Goal: Check status: Check status

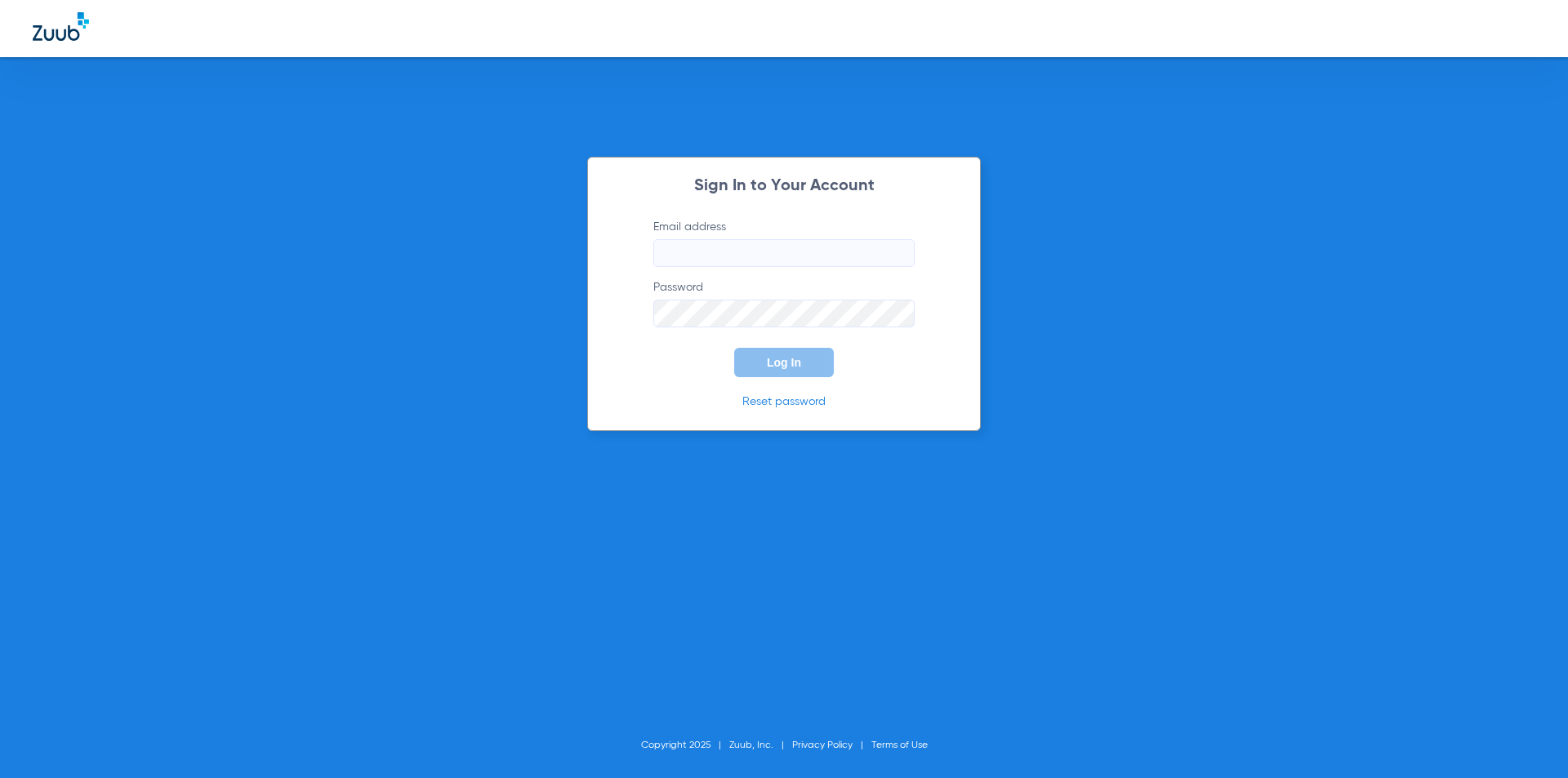
type input "[EMAIL_ADDRESS][DOMAIN_NAME]"
click at [654, 353] on form "Email address [EMAIL_ADDRESS][DOMAIN_NAME] Password Log In" at bounding box center [784, 298] width 310 height 158
click at [757, 357] on button "Log In" at bounding box center [784, 363] width 100 height 30
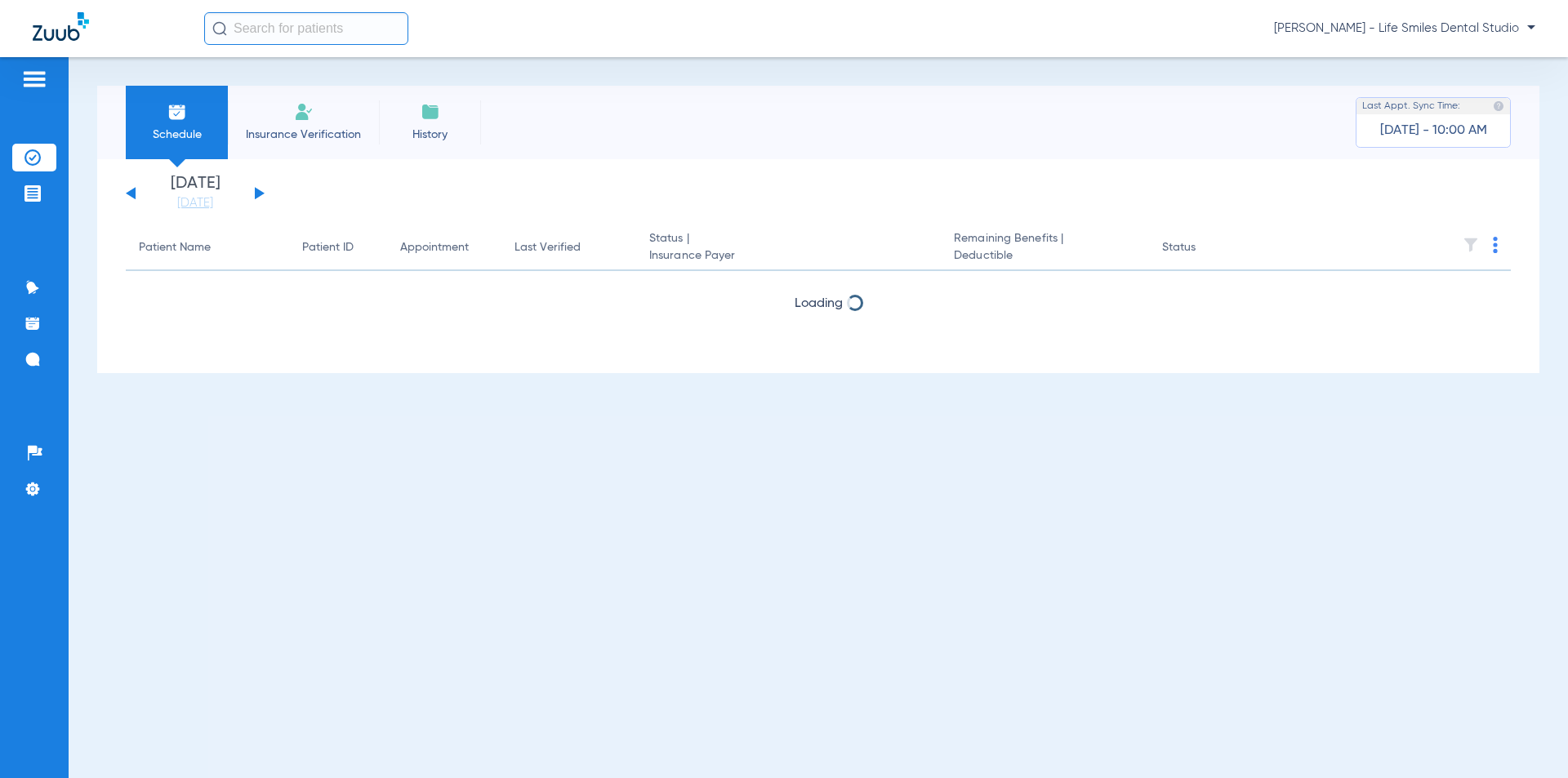
click at [259, 190] on button at bounding box center [260, 193] width 10 height 12
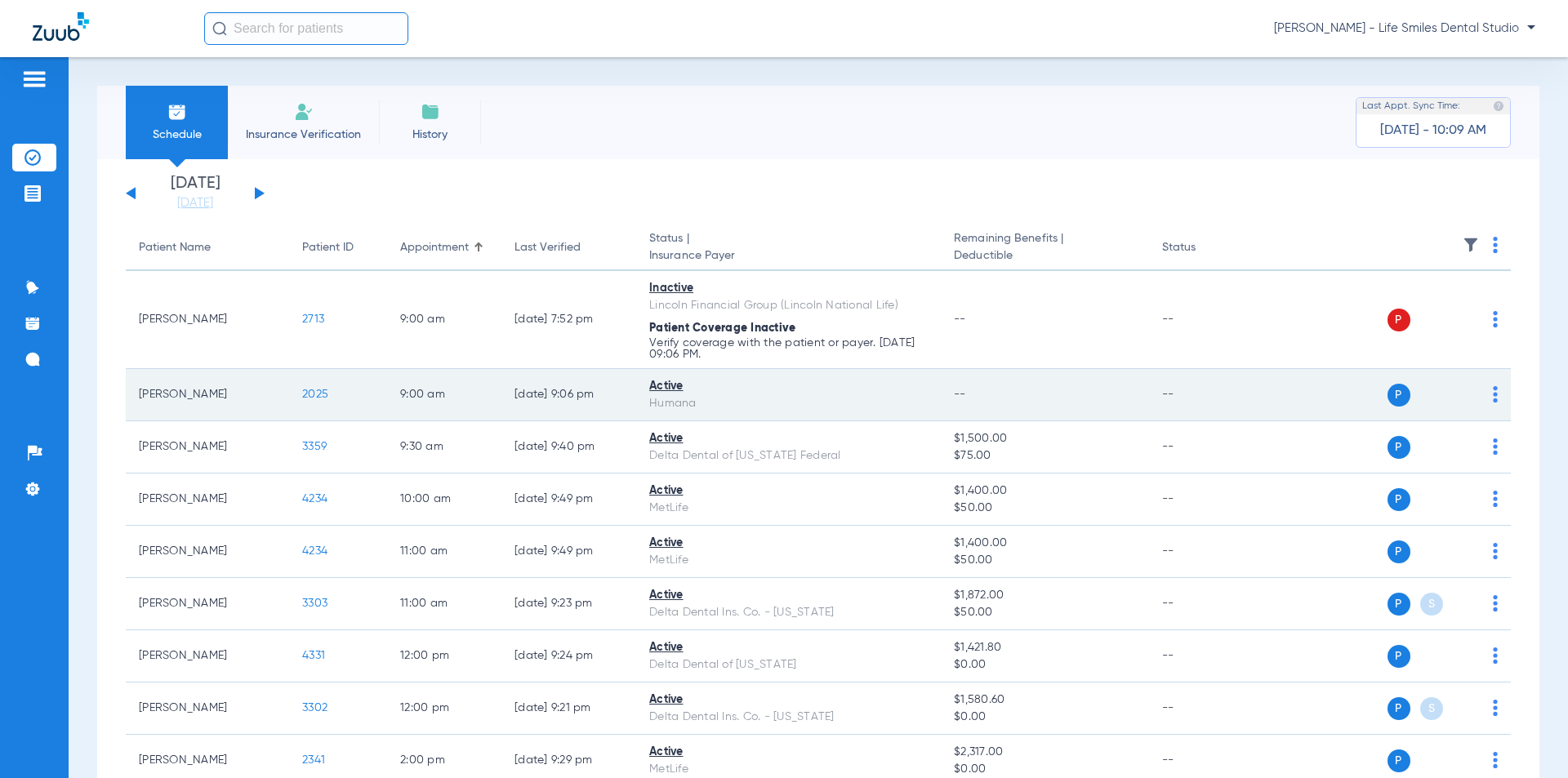
click at [312, 399] on span "2025" at bounding box center [316, 395] width 26 height 12
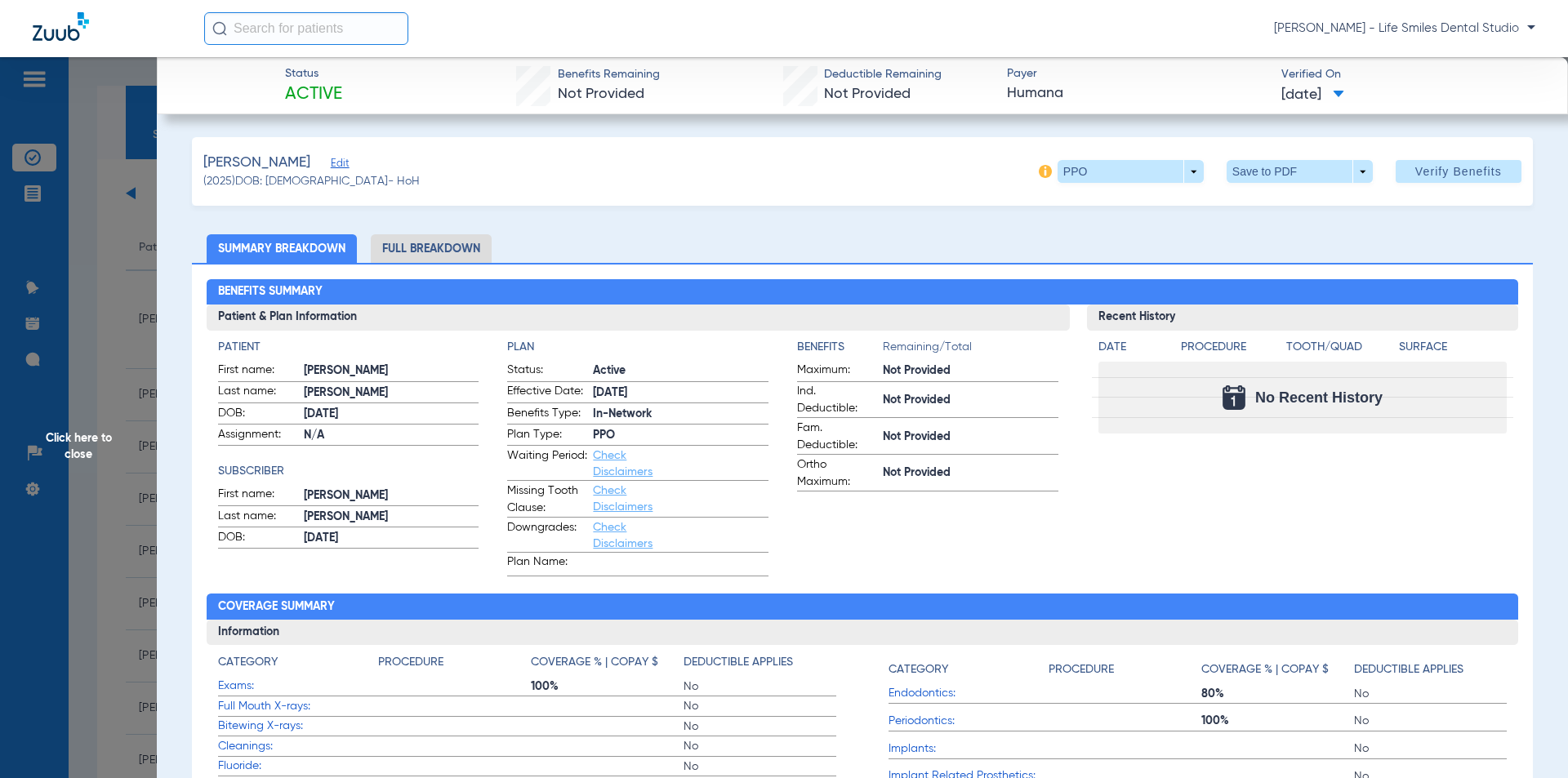
drag, startPoint x: 280, startPoint y: 70, endPoint x: 1352, endPoint y: 99, distance: 1072.4
click at [1352, 99] on div "Status Active Benefits Remaining Not Provided Deductible Remaining Not Provided…" at bounding box center [862, 85] width 1411 height 57
copy div "Status Active Benefits Remaining Not Provided Deductible Remaining Not Provided…"
click at [68, 359] on span "Click here to close" at bounding box center [78, 446] width 157 height 778
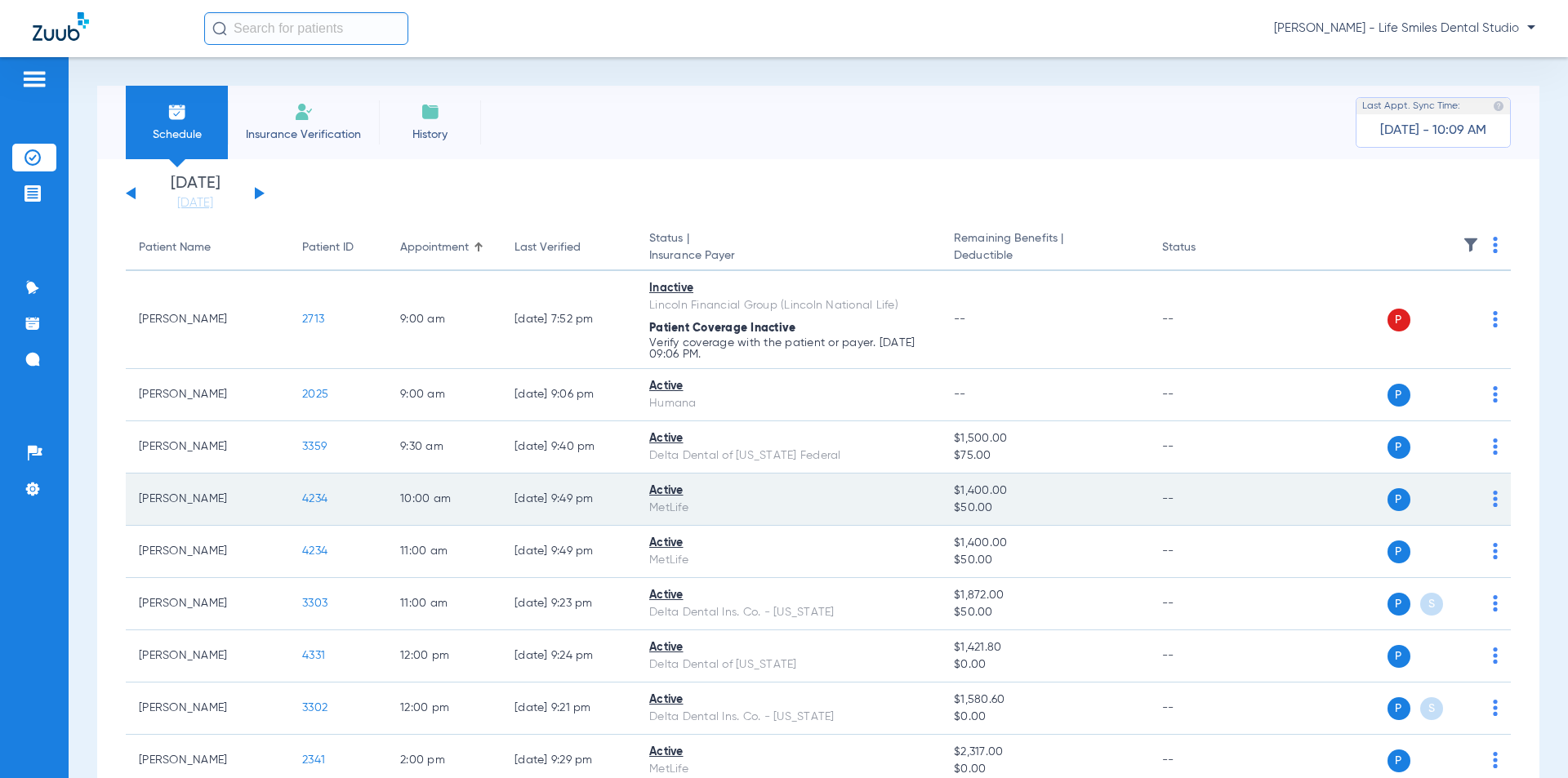
click at [321, 495] on span "4234" at bounding box center [315, 499] width 26 height 12
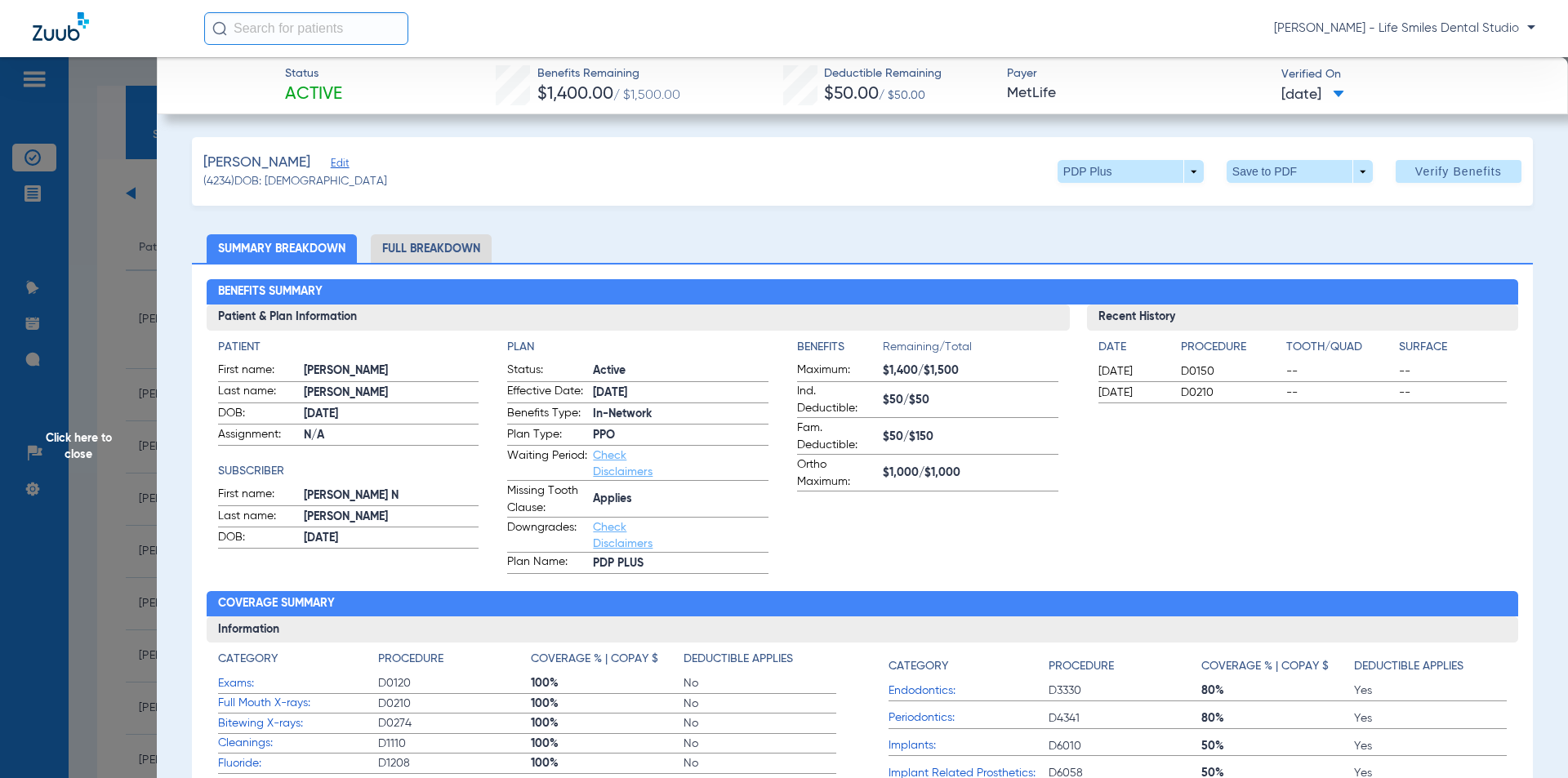
drag, startPoint x: 532, startPoint y: 75, endPoint x: 1351, endPoint y: 101, distance: 819.4
click at [1351, 101] on div "Status Active Benefits Remaining $1,400.00 / $1,500.00 Deductible Remaining $50…" at bounding box center [862, 85] width 1411 height 57
copy div "Benefits Remaining $1,400.00 / $1,500.00 Deductible Remaining $50.00 / $50.00 P…"
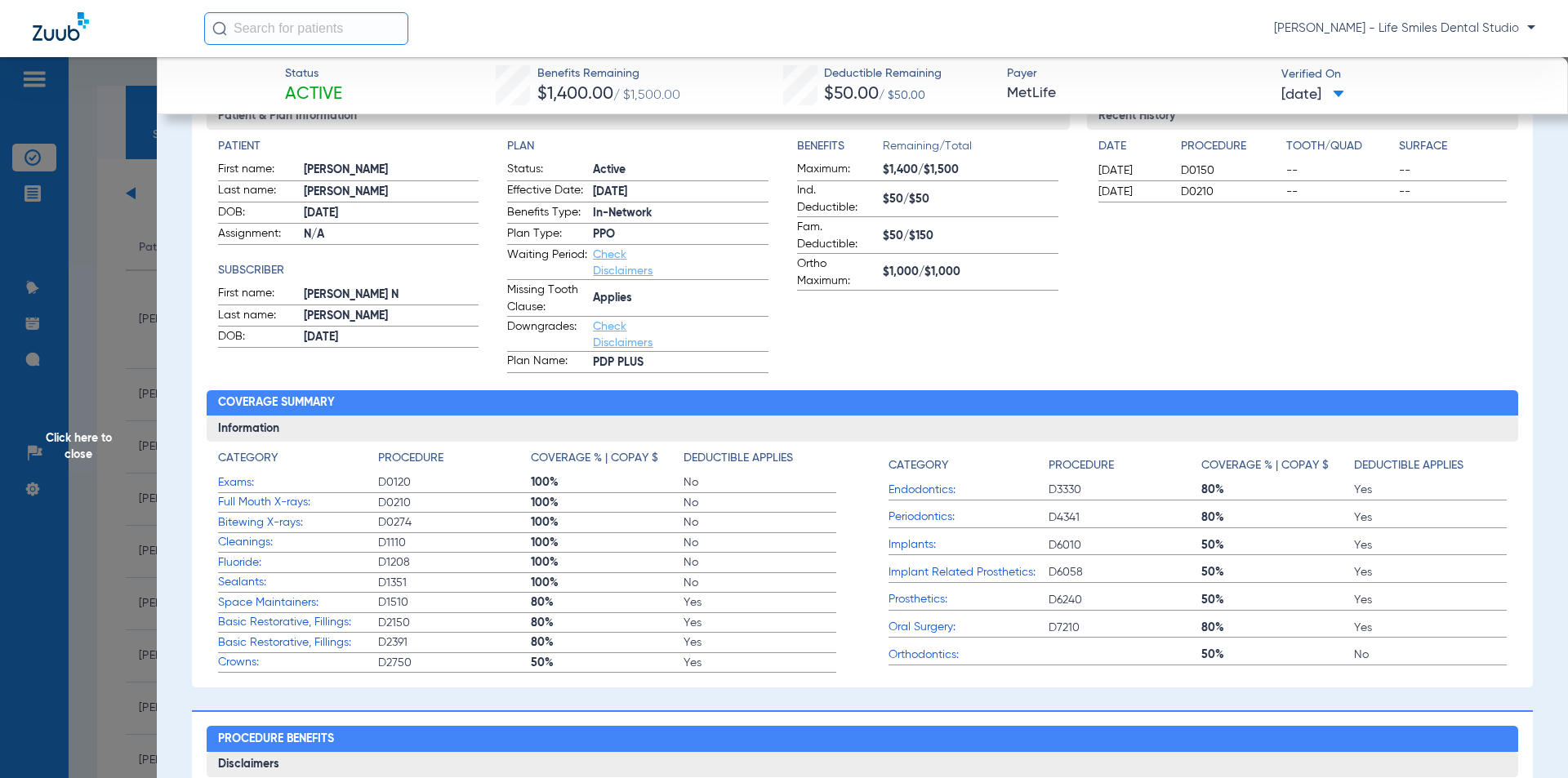
scroll to position [245, 0]
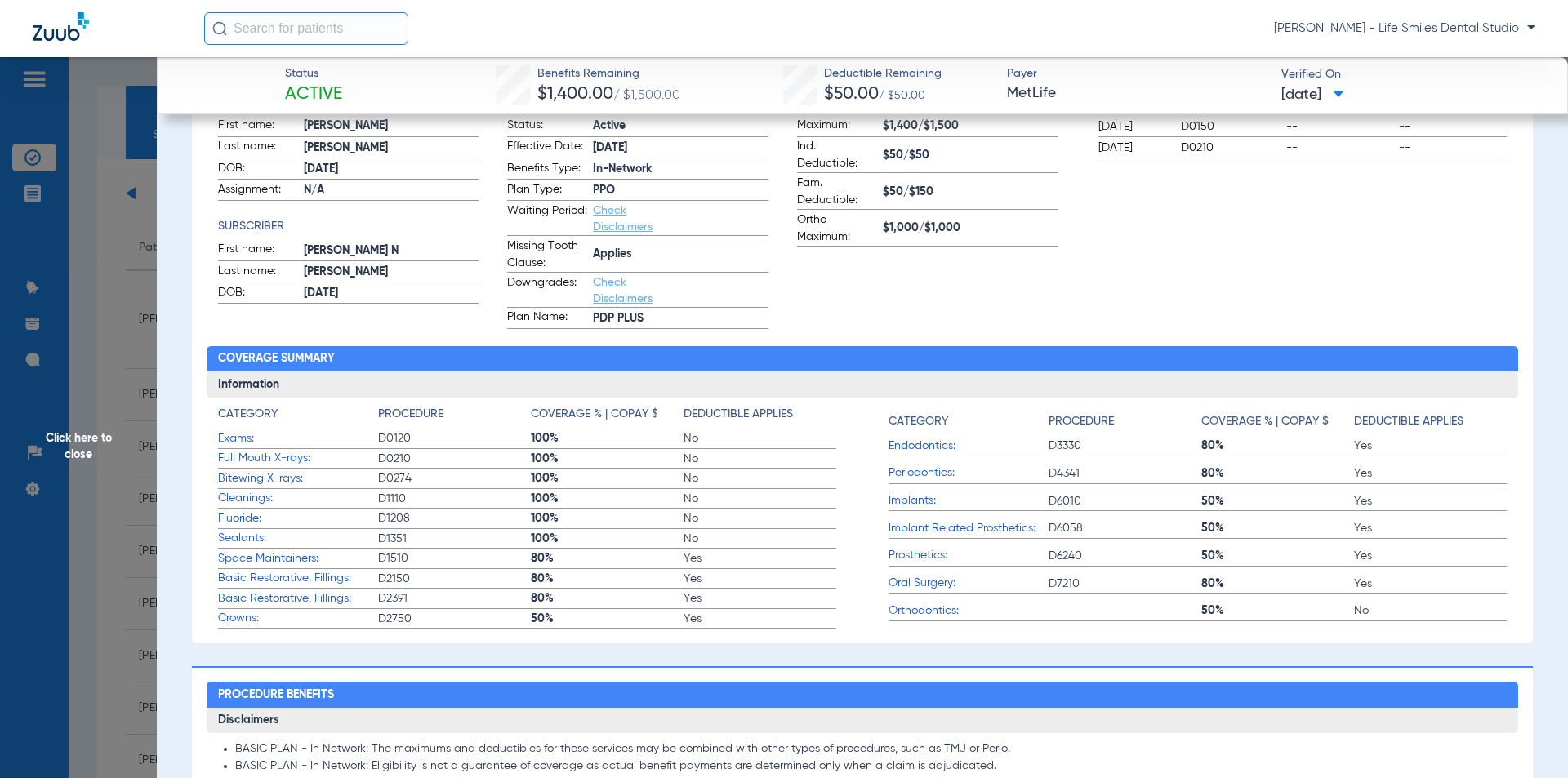
click at [122, 494] on span "Click here to close" at bounding box center [78, 446] width 157 height 778
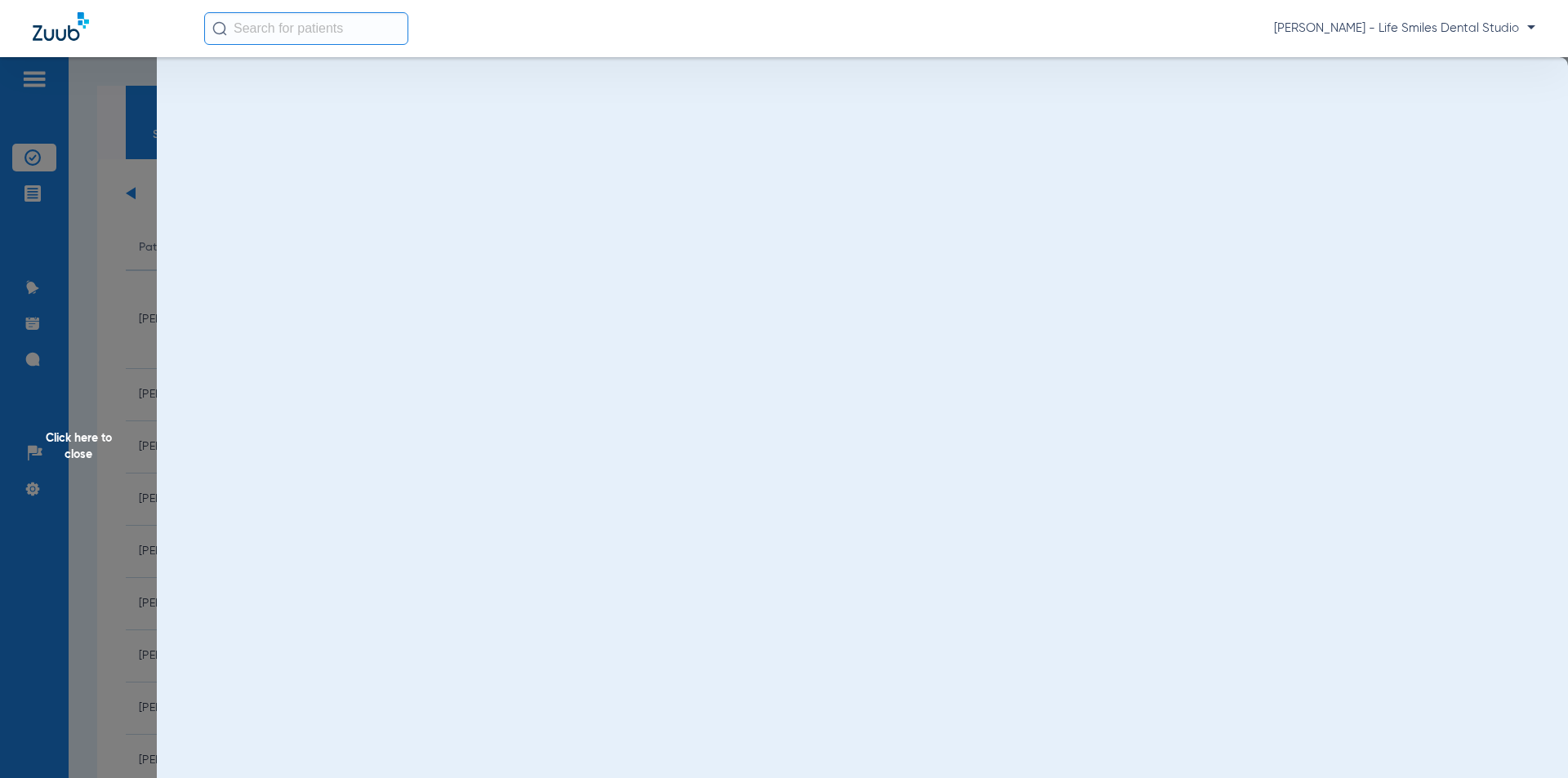
scroll to position [0, 0]
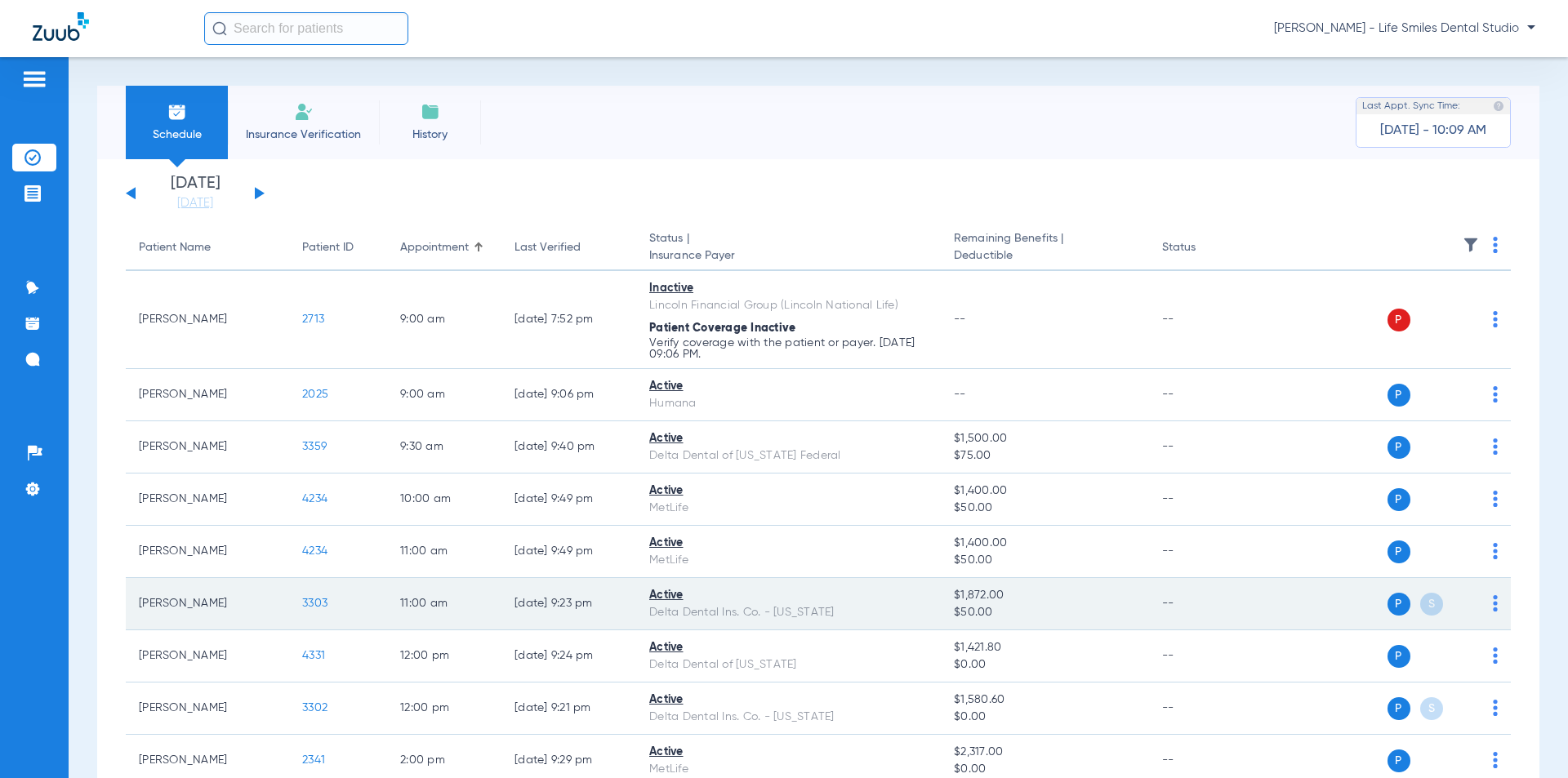
click at [308, 603] on span "3303" at bounding box center [315, 603] width 26 height 12
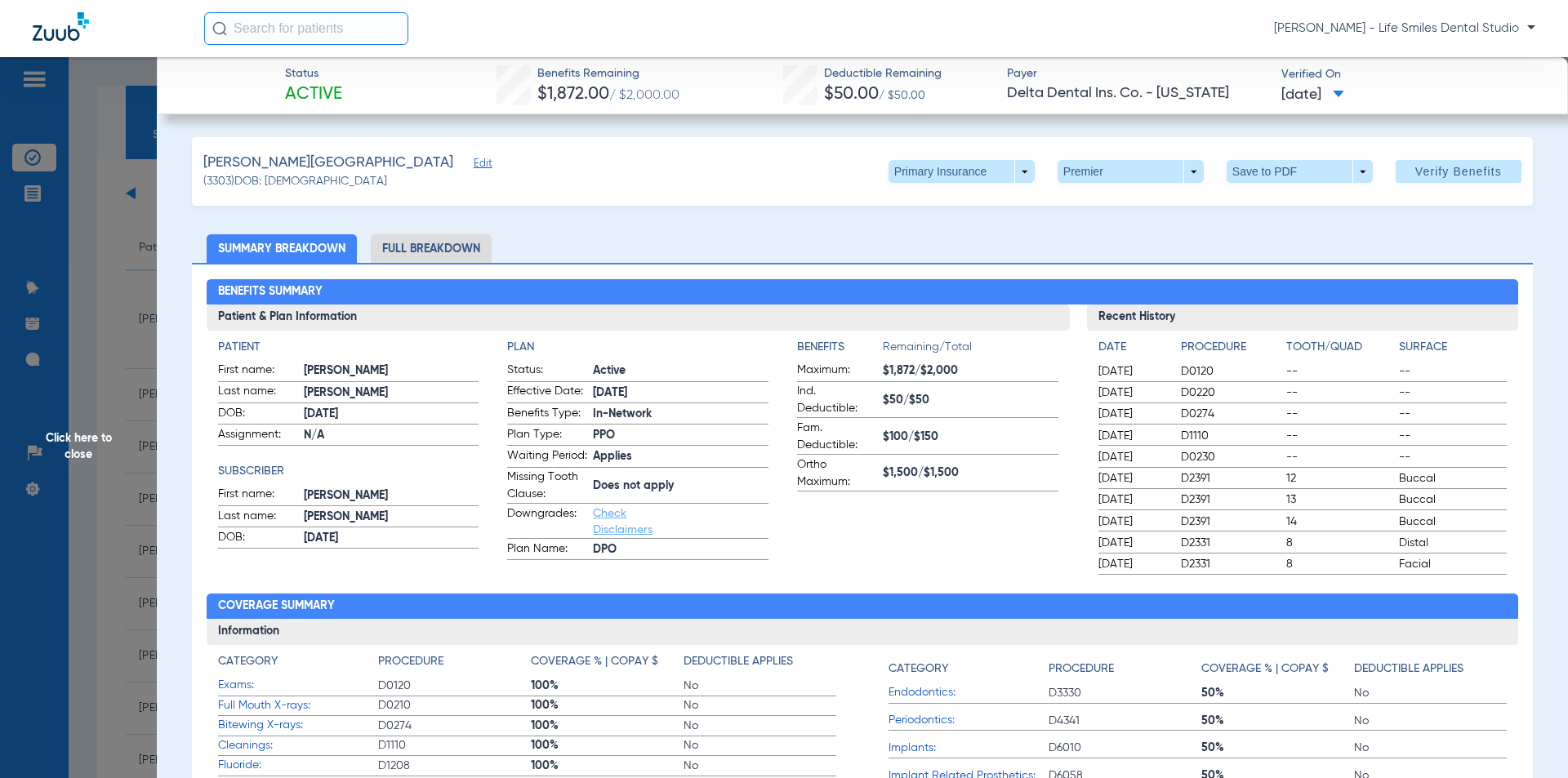
drag, startPoint x: 531, startPoint y: 75, endPoint x: 1348, endPoint y: 99, distance: 817.4
click at [1348, 99] on div "Status Active Benefits Remaining $1,872.00 / $2,000.00 Deductible Remaining $50…" at bounding box center [862, 85] width 1411 height 57
copy div "Benefits Remaining $1,872.00 / $2,000.00 Deductible Remaining $50.00 / $50.00 P…"
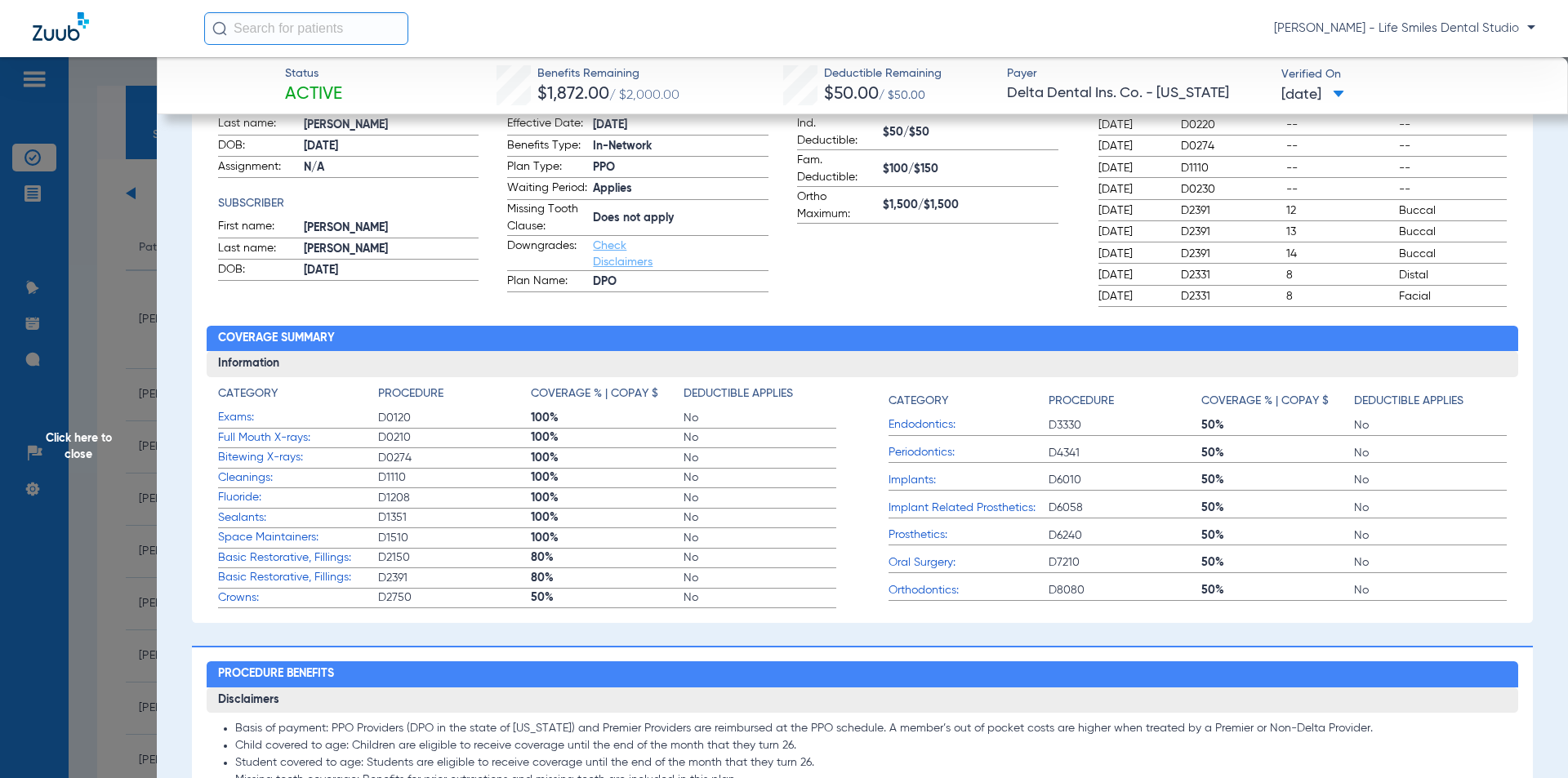
scroll to position [326, 0]
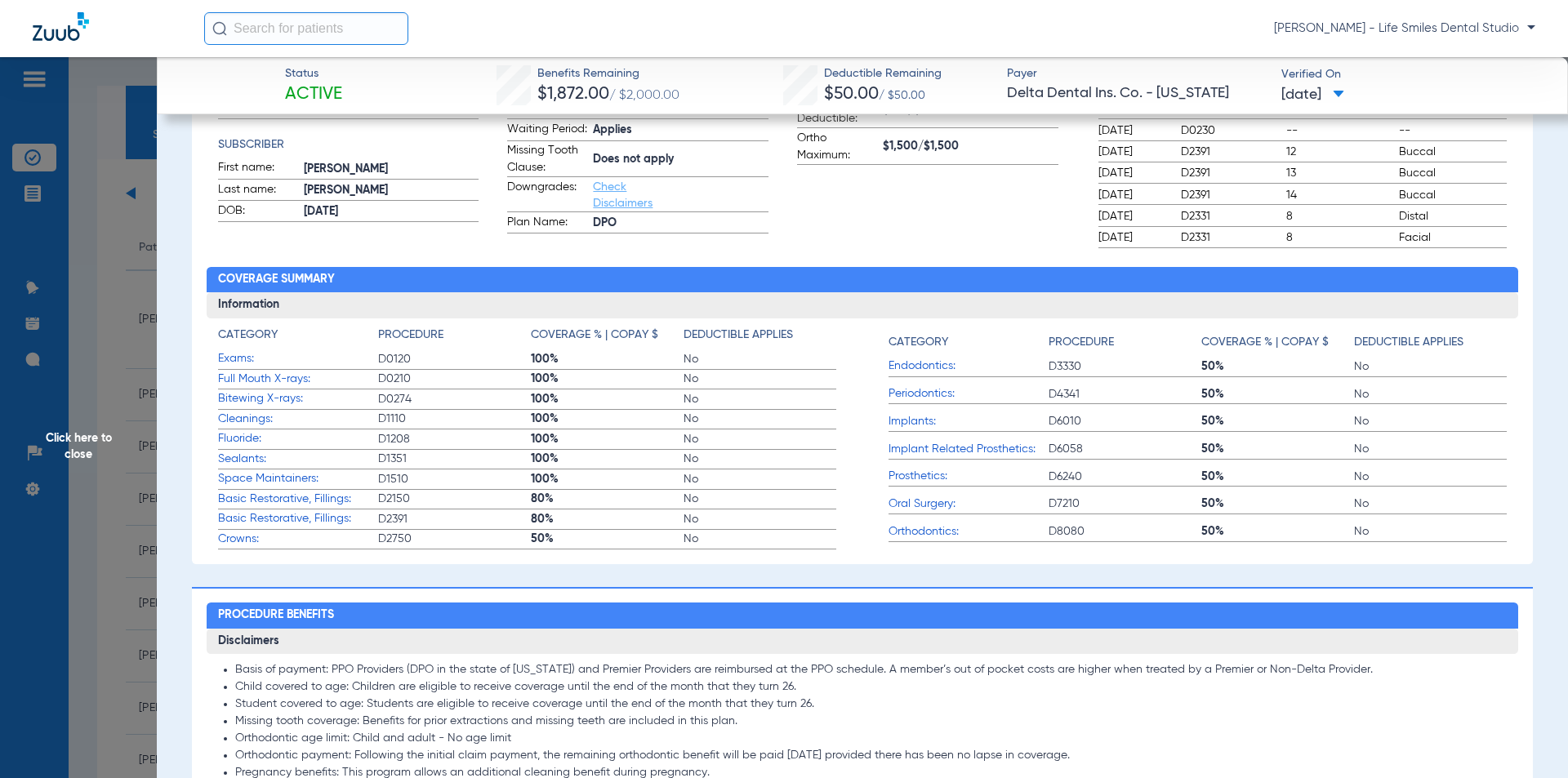
click at [131, 237] on span "Click here to close" at bounding box center [78, 446] width 157 height 778
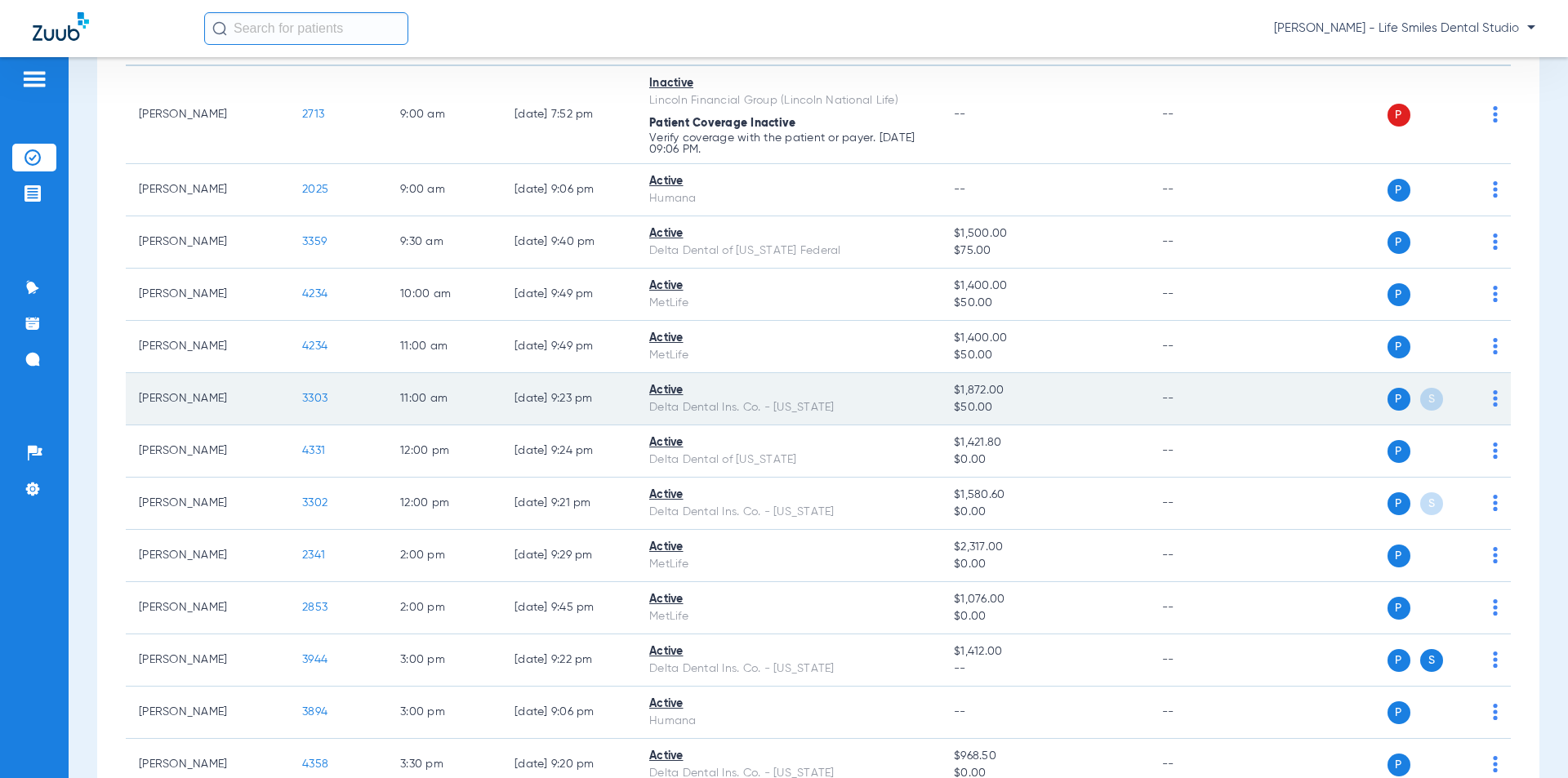
scroll to position [245, 0]
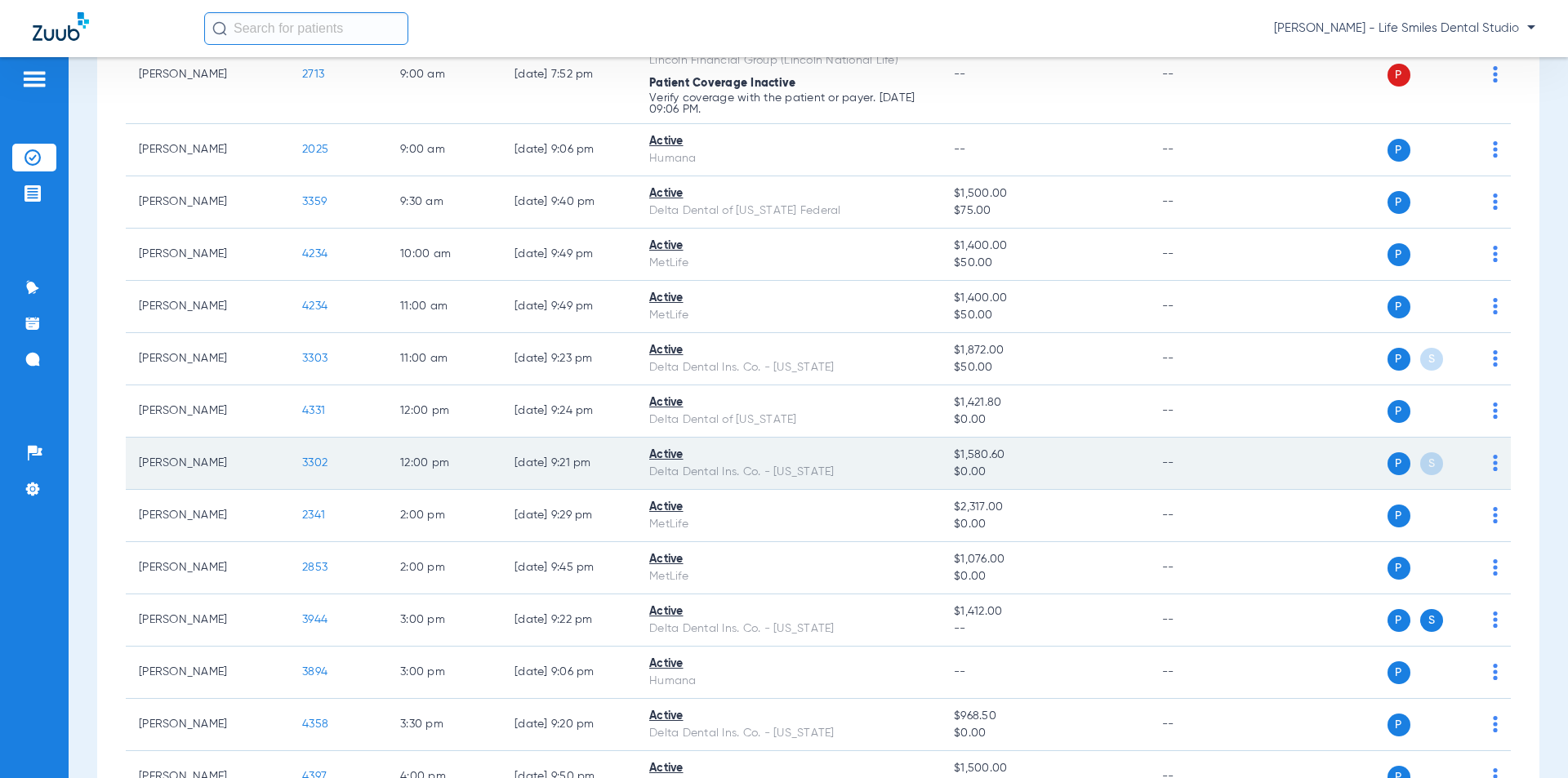
click at [318, 467] on span "3302" at bounding box center [315, 463] width 26 height 12
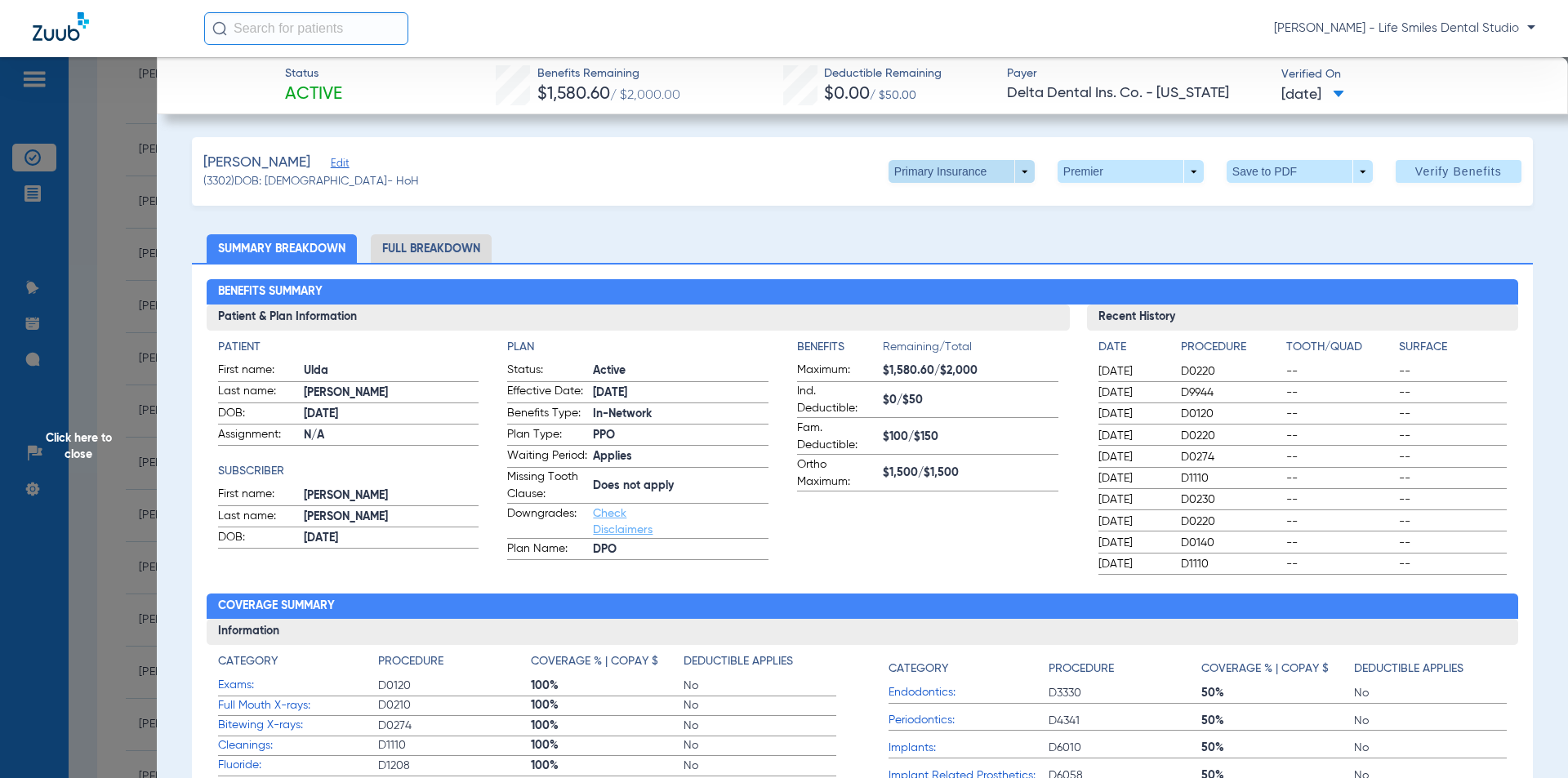
click at [972, 163] on span at bounding box center [961, 171] width 146 height 23
click at [931, 199] on span "Primary Insurance" at bounding box center [944, 204] width 108 height 12
click at [1080, 166] on span at bounding box center [1130, 171] width 146 height 23
click at [1079, 211] on button "Delta Dental DPO Dentist" at bounding box center [1124, 204] width 156 height 33
drag, startPoint x: 560, startPoint y: 89, endPoint x: 1357, endPoint y: 98, distance: 797.1
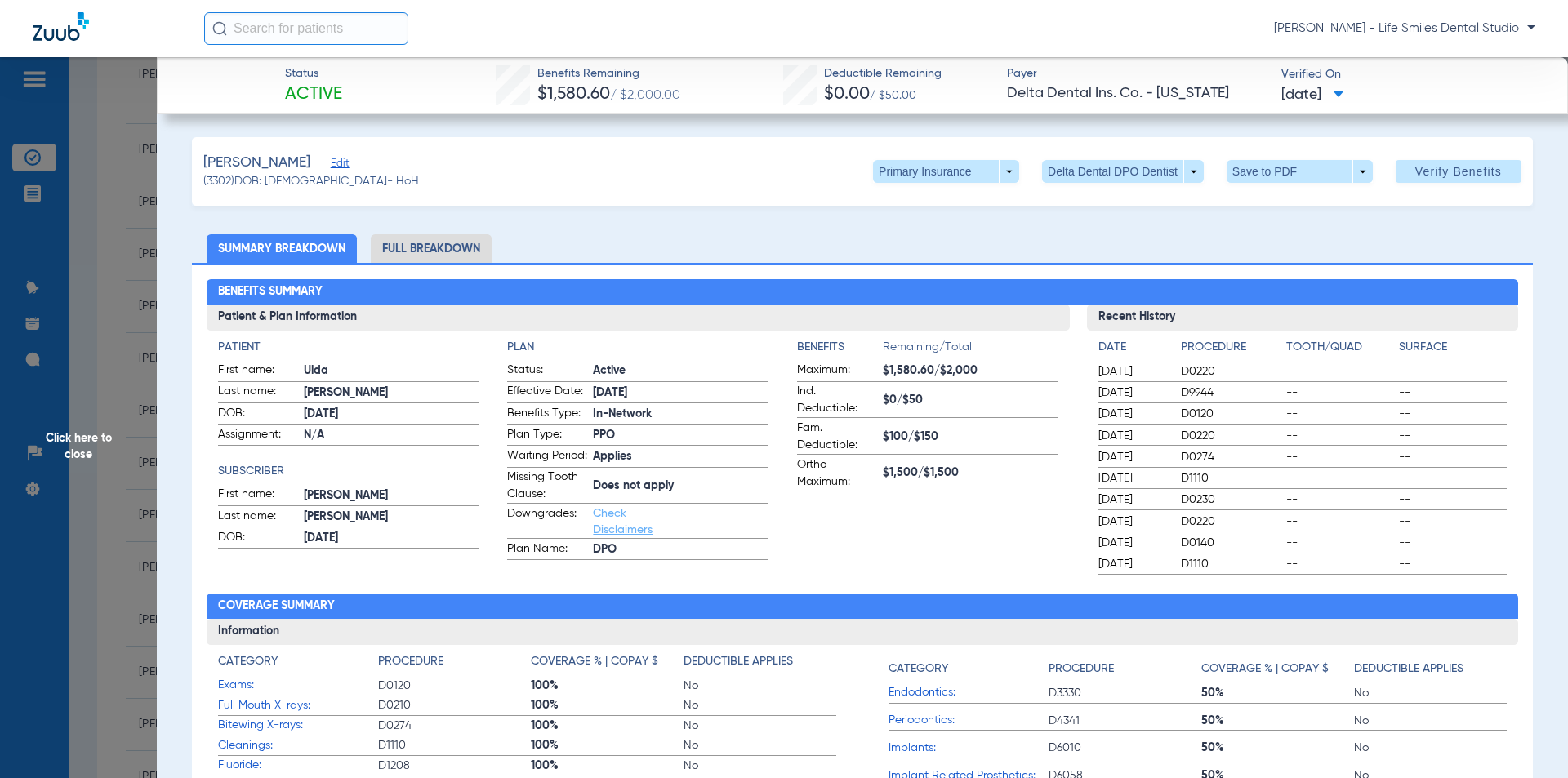
click at [1357, 98] on div "Status Active Benefits Remaining $1,580.60 / $2,000.00 Deductible Remaining $0.…" at bounding box center [862, 85] width 1411 height 57
copy div "Benefits Remaining $1,580.60 / $2,000.00 Deductible Remaining $0.00 / $50.00 Pa…"
click at [119, 350] on span "Click here to close" at bounding box center [78, 446] width 157 height 778
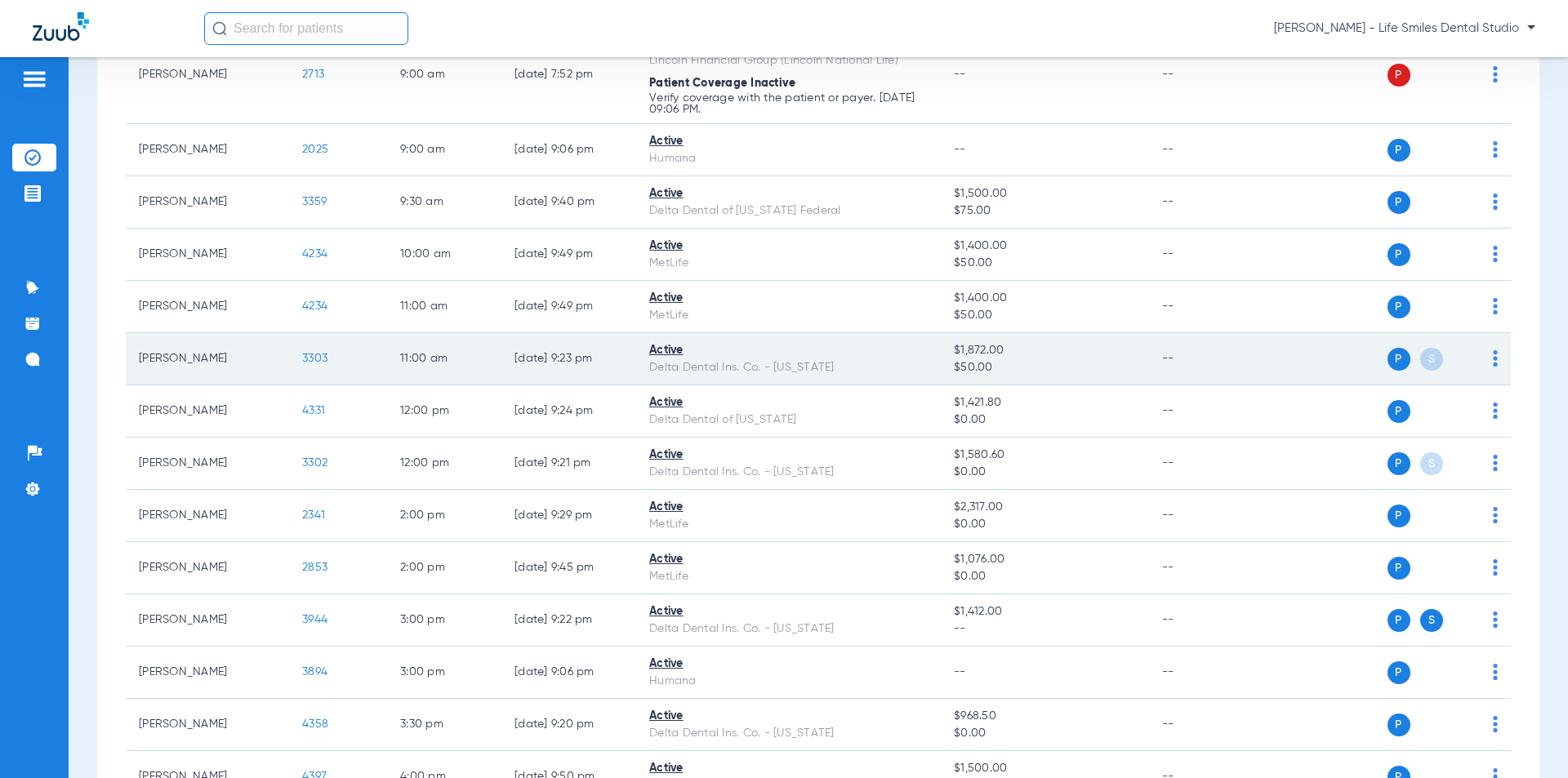
click at [322, 354] on span "3303" at bounding box center [315, 359] width 26 height 12
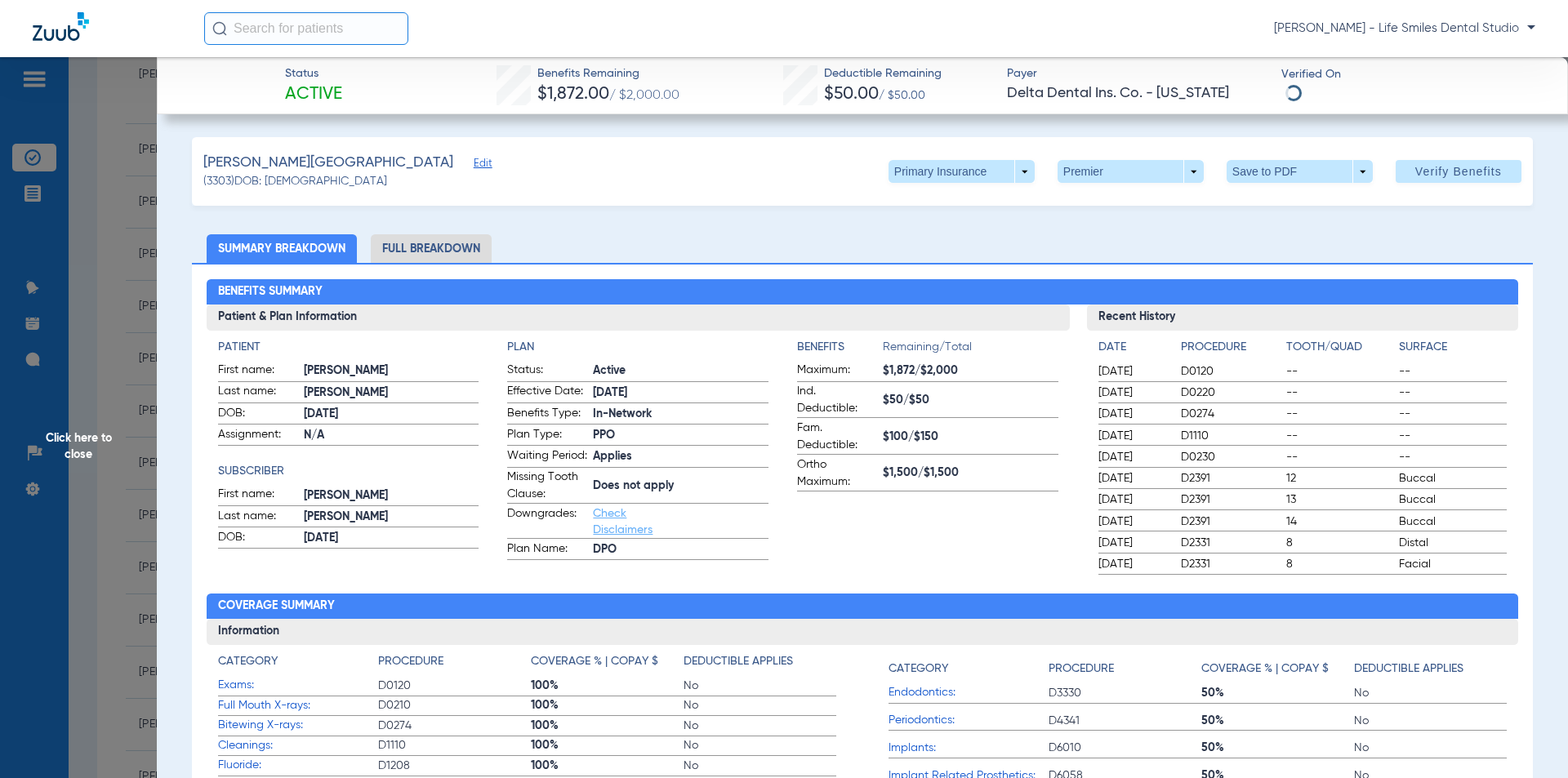
click at [129, 237] on span "Click here to close" at bounding box center [78, 446] width 157 height 778
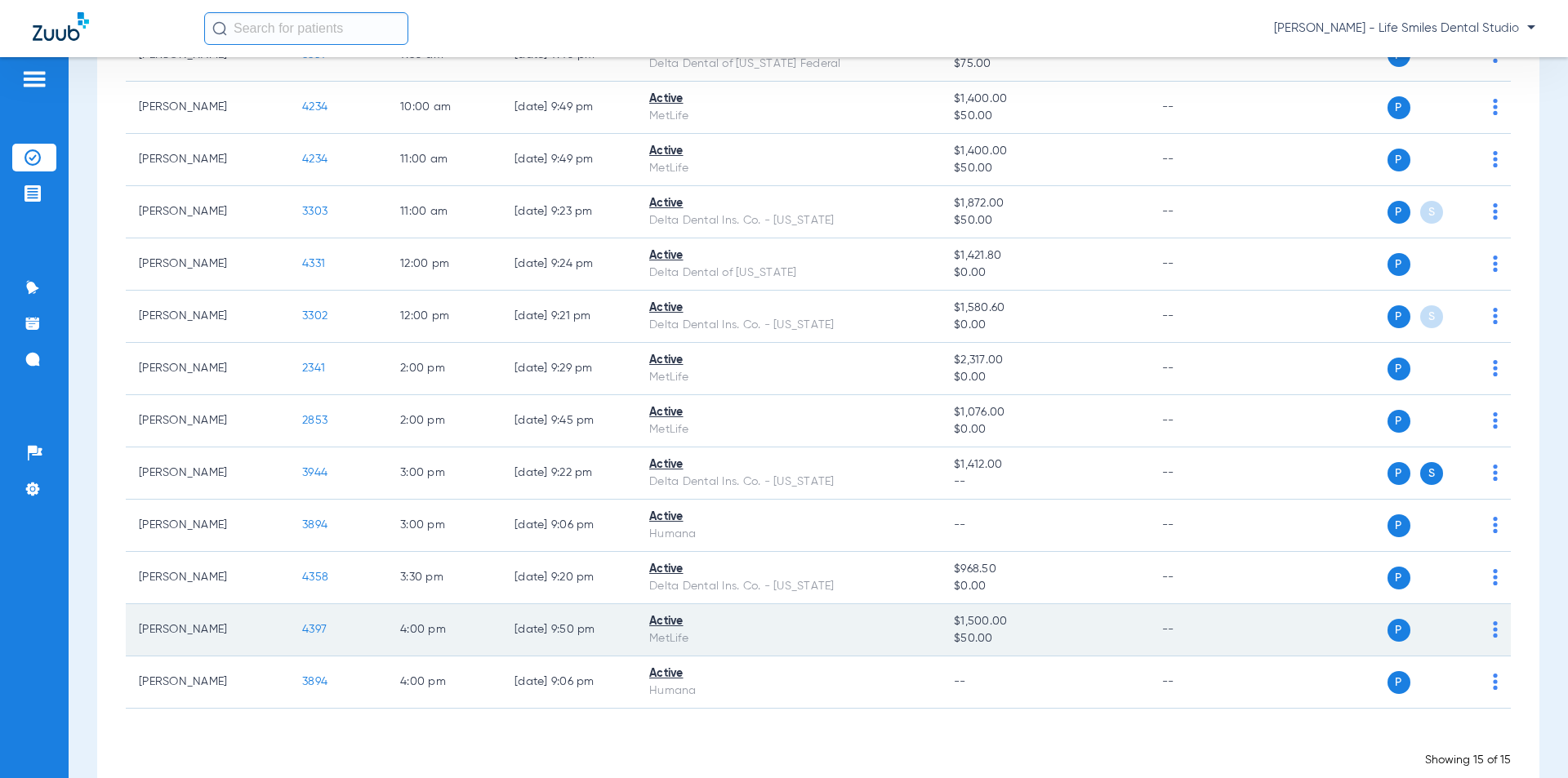
scroll to position [408, 0]
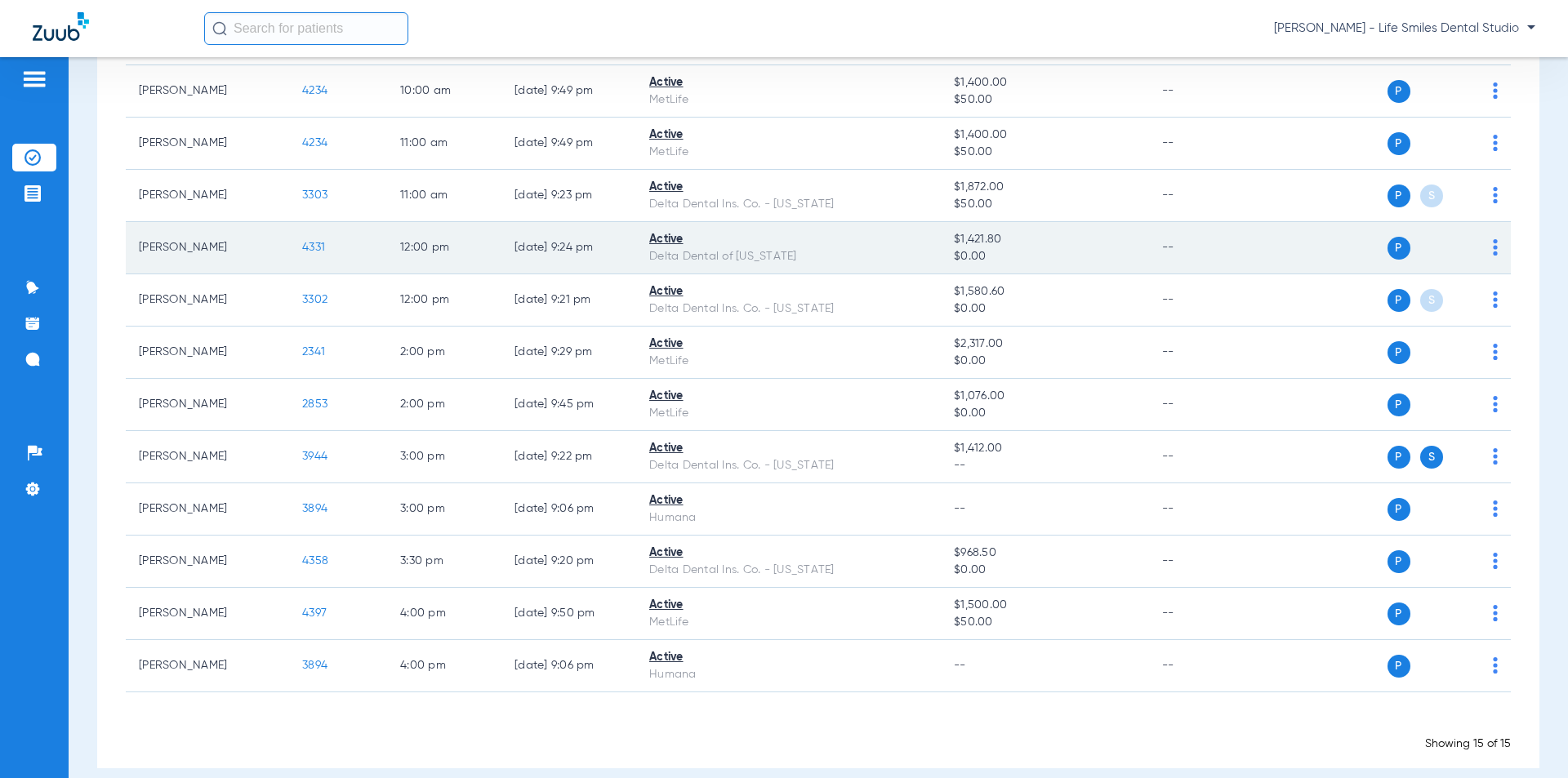
click at [309, 244] on span "4331" at bounding box center [314, 247] width 23 height 12
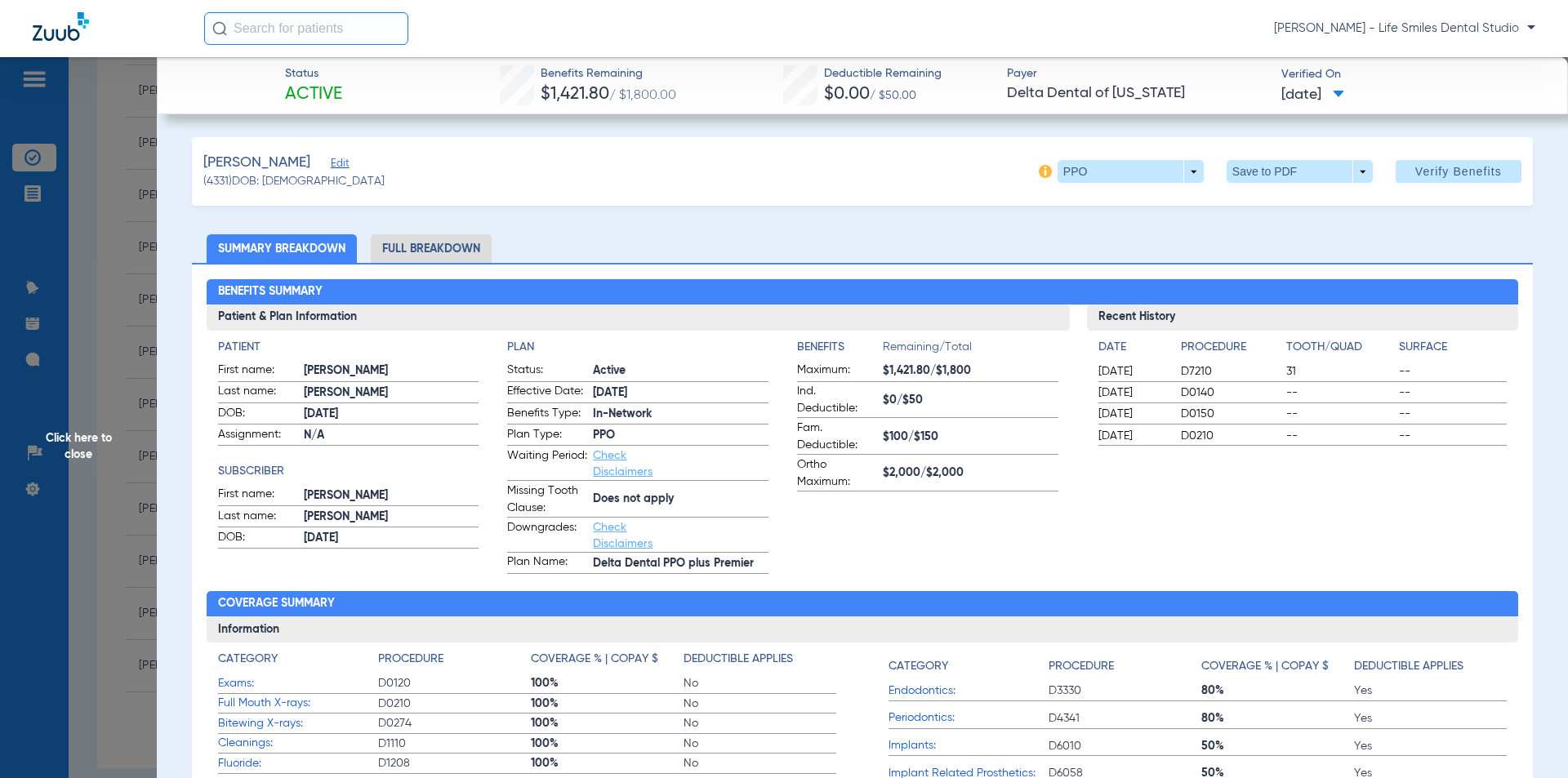
drag, startPoint x: 533, startPoint y: 74, endPoint x: 1365, endPoint y: 110, distance: 832.8
click at [1365, 110] on div "Status Active Benefits Remaining $1,421.80 / $1,800.00 Deductible Remaining $0.…" at bounding box center [862, 85] width 1411 height 57
copy div "Benefits Remaining $1,421.80 / $1,800.00 Deductible Remaining $0.00 / $50.00 Pa…"
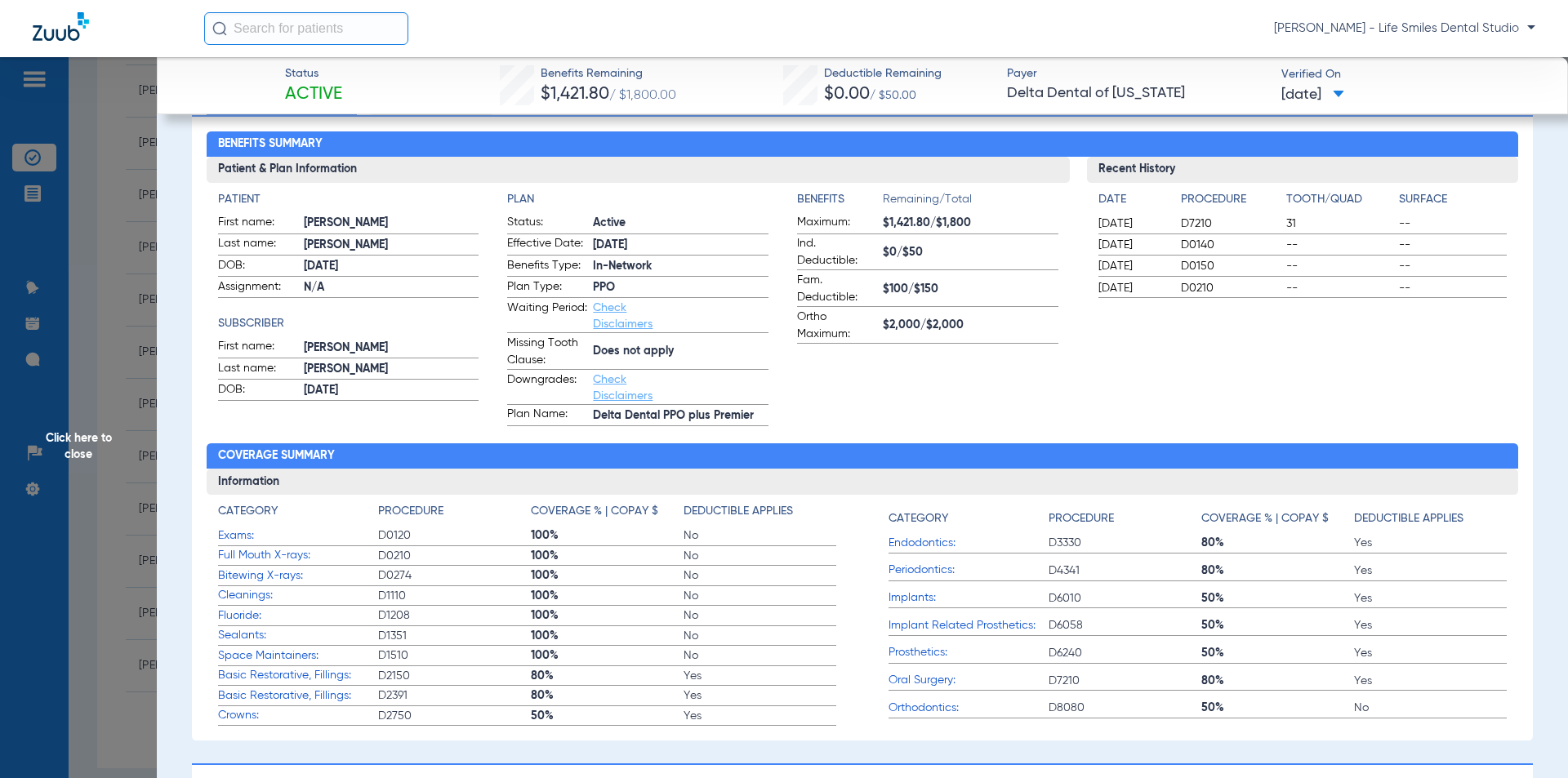
scroll to position [245, 0]
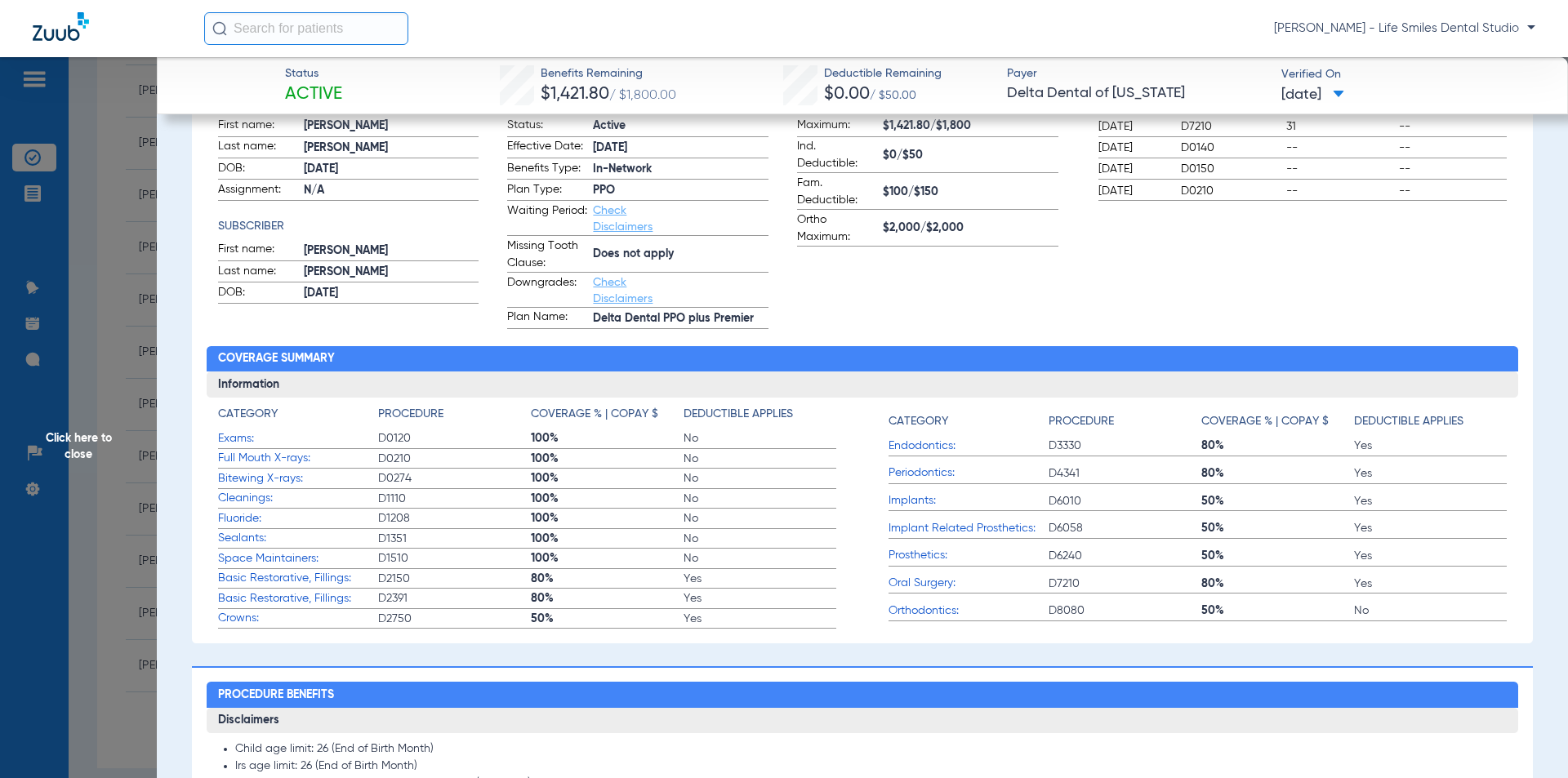
click at [81, 470] on span "Click here to close" at bounding box center [78, 446] width 157 height 778
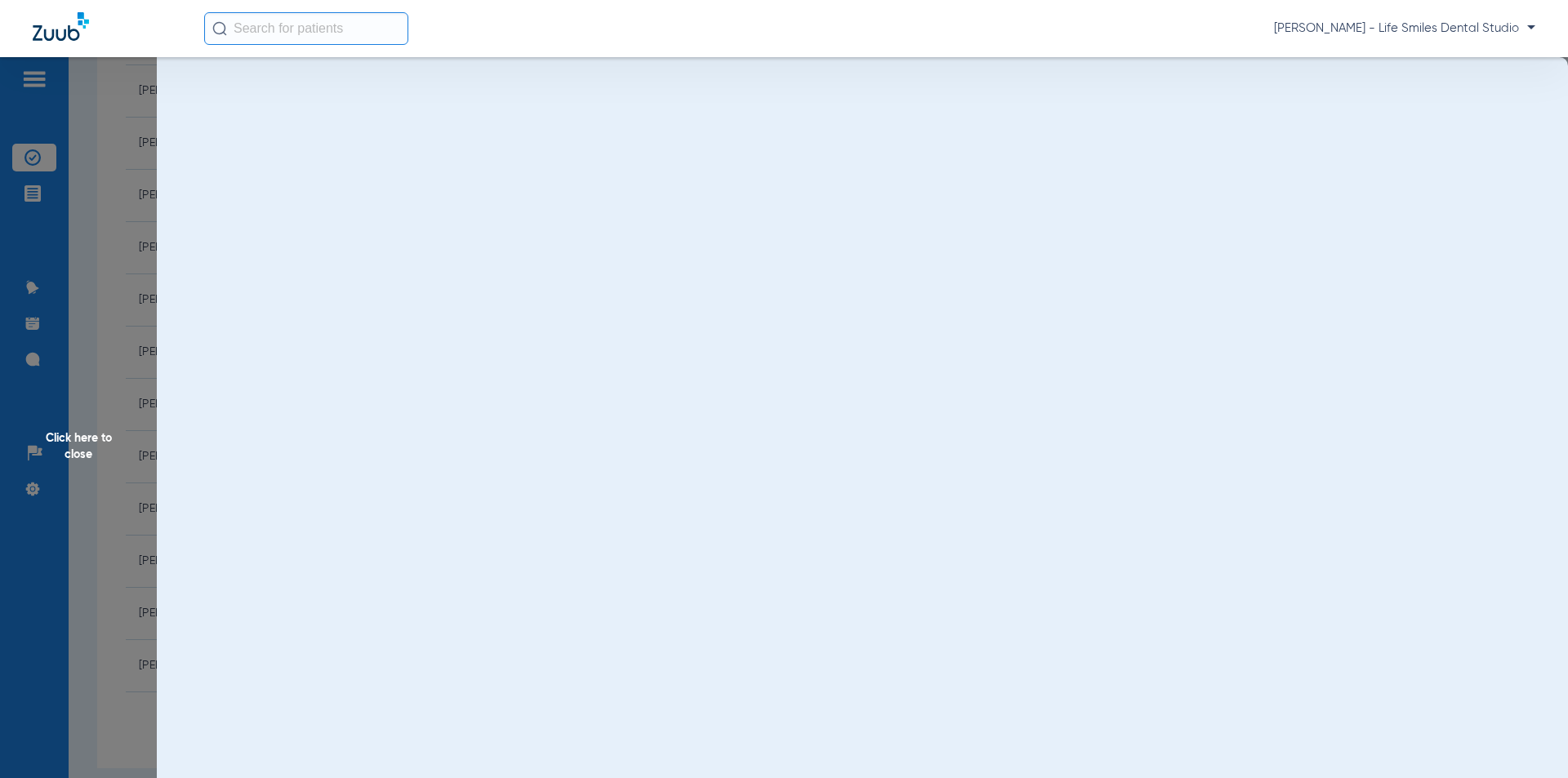
scroll to position [0, 0]
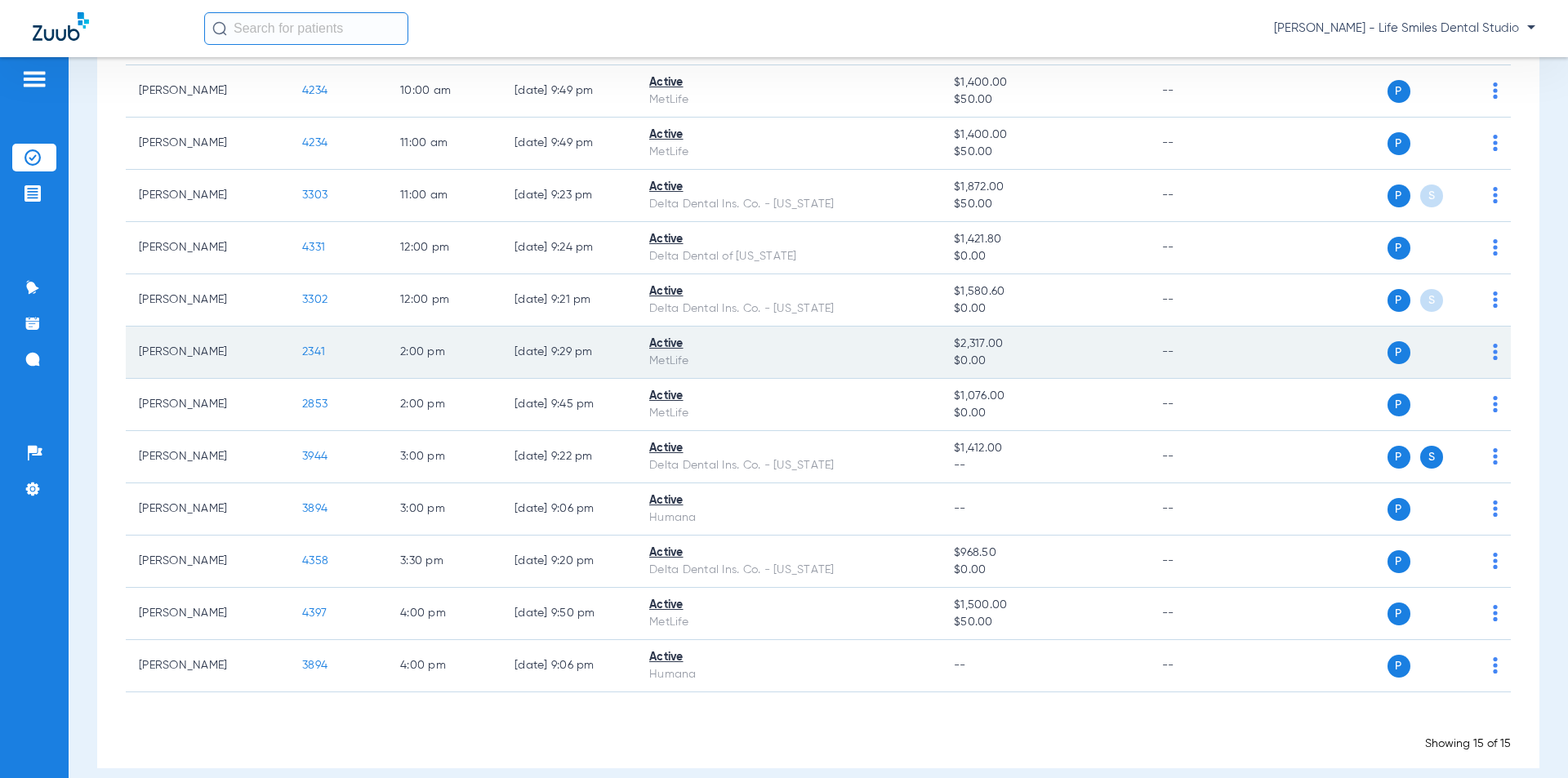
click at [309, 348] on span "2341" at bounding box center [314, 352] width 23 height 12
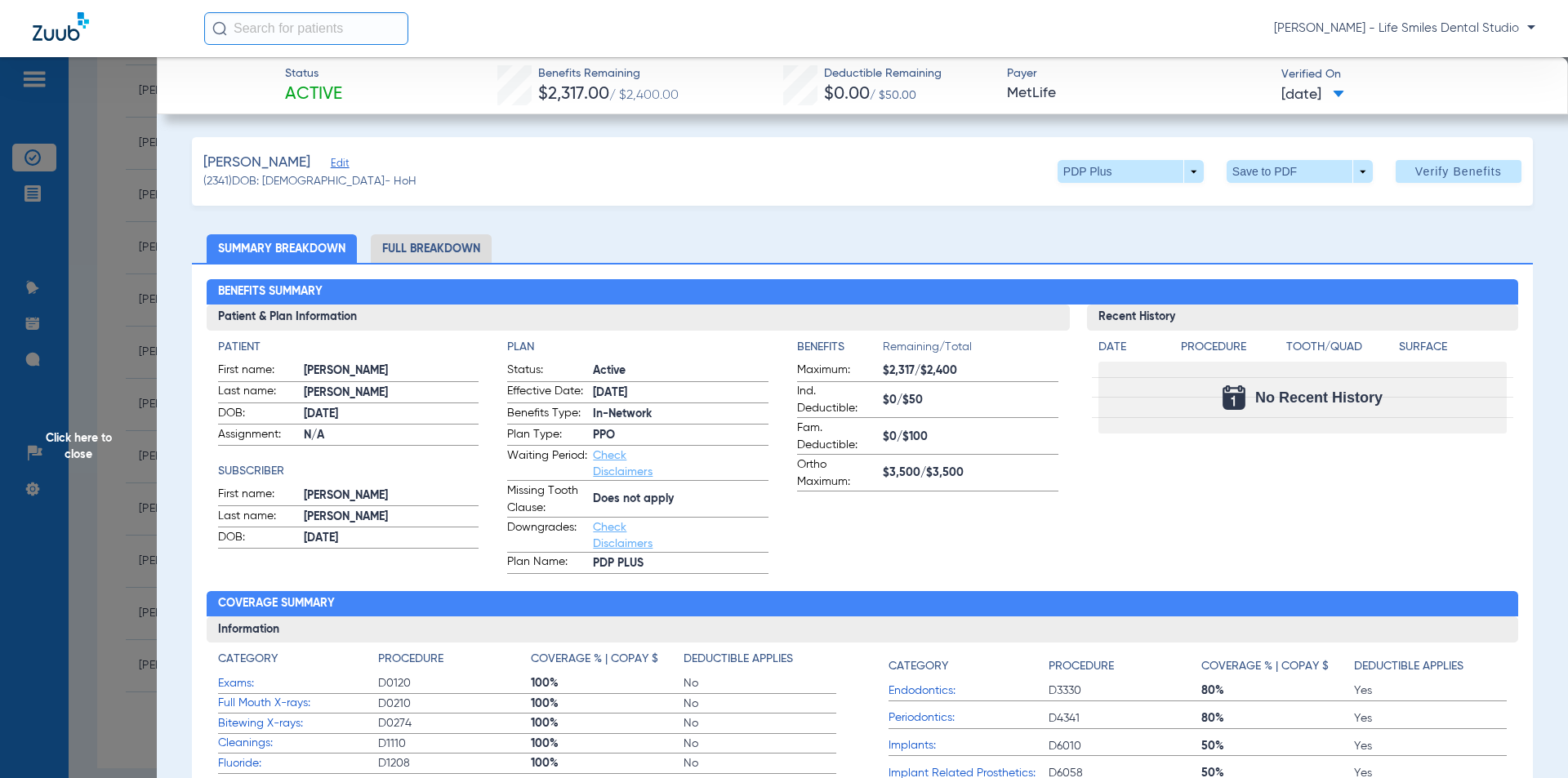
drag, startPoint x: 530, startPoint y: 71, endPoint x: 1397, endPoint y: 110, distance: 867.9
click at [1397, 110] on div "Status Active Benefits Remaining $2,317.00 / $2,400.00 Deductible Remaining $0.…" at bounding box center [862, 85] width 1411 height 57
copy div "Benefits Remaining $2,317.00 / $2,400.00 Deductible Remaining $0.00 / $50.00 Pa…"
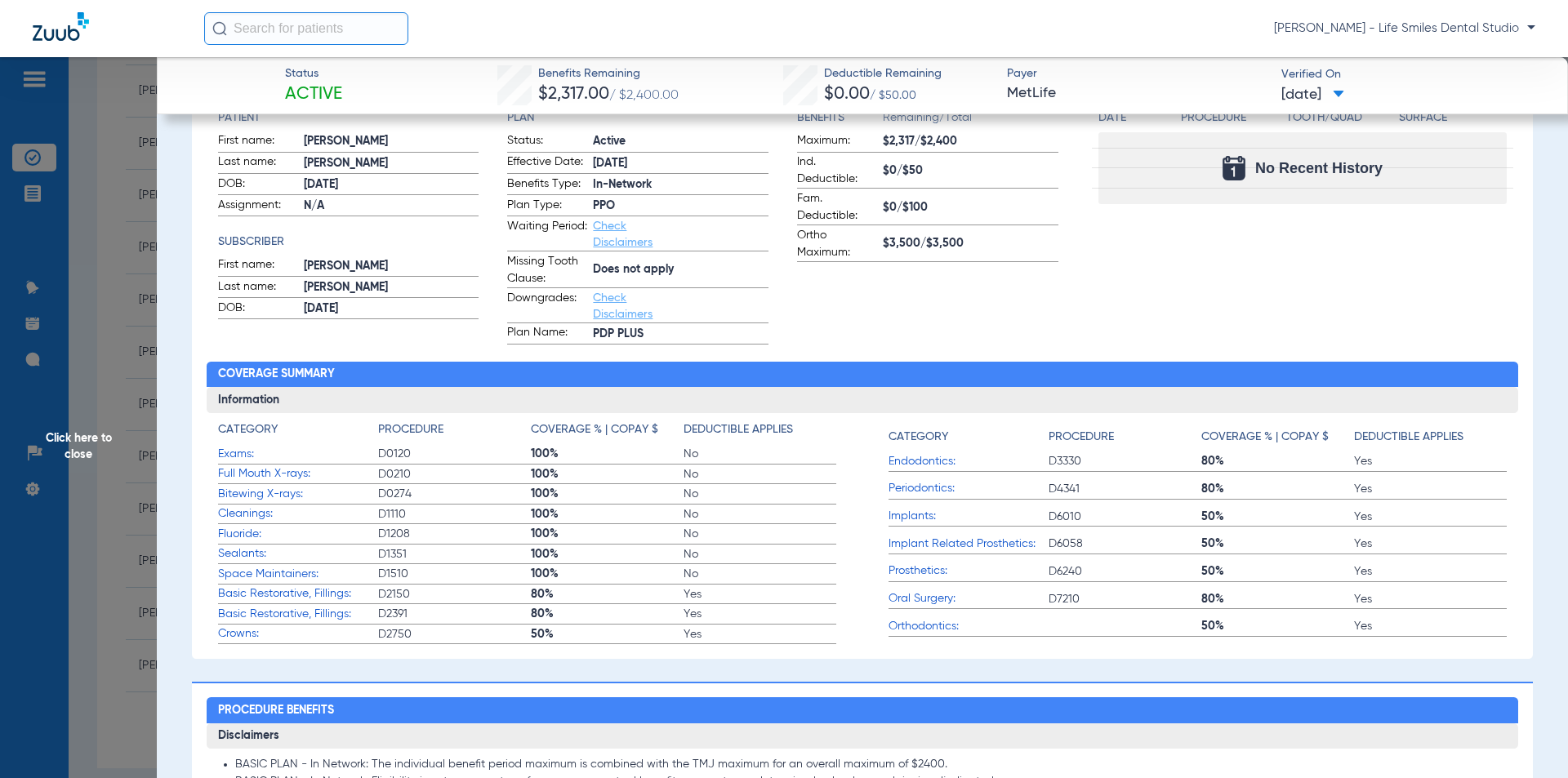
scroll to position [245, 0]
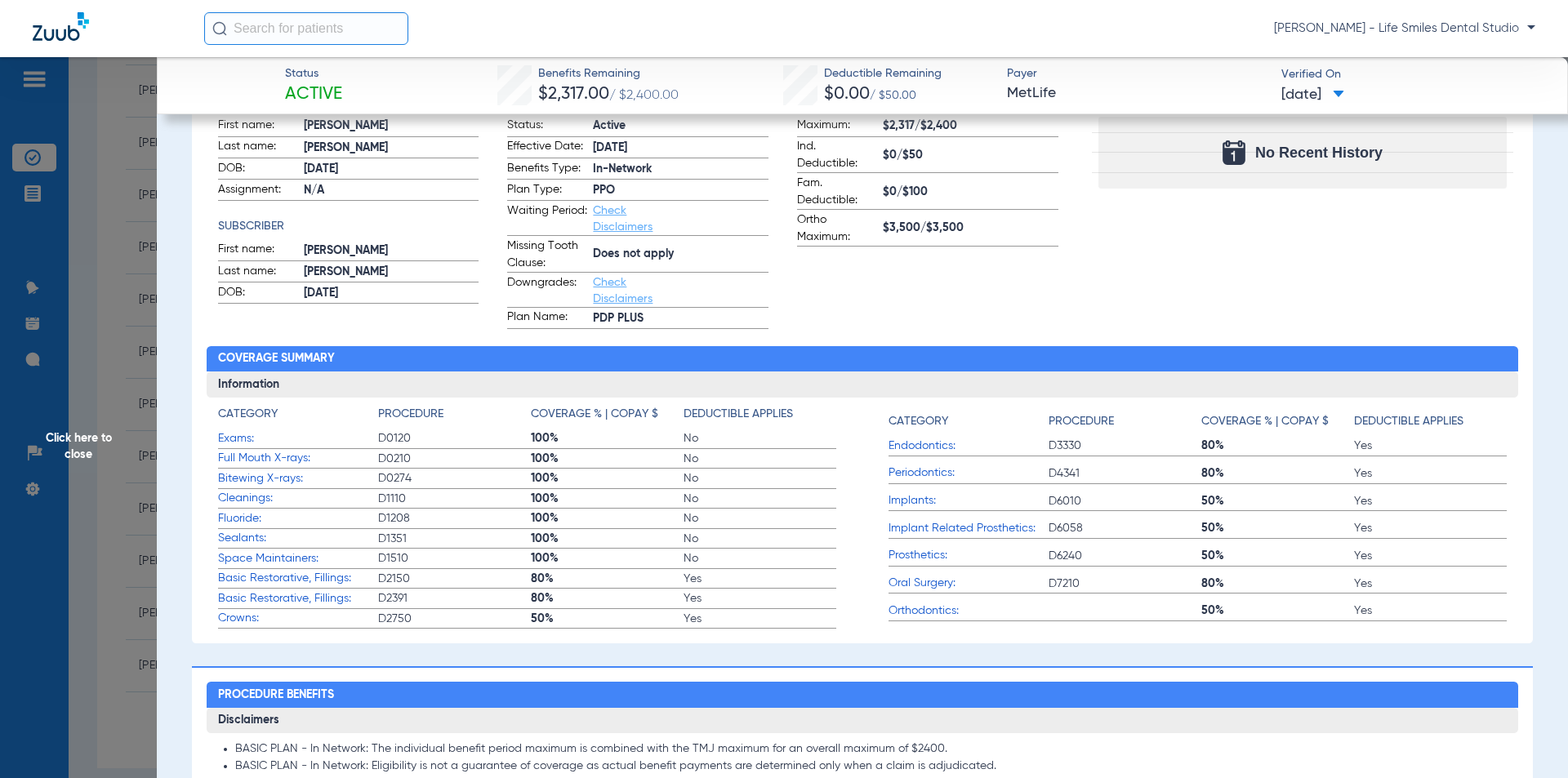
click at [115, 399] on span "Click here to close" at bounding box center [78, 446] width 157 height 778
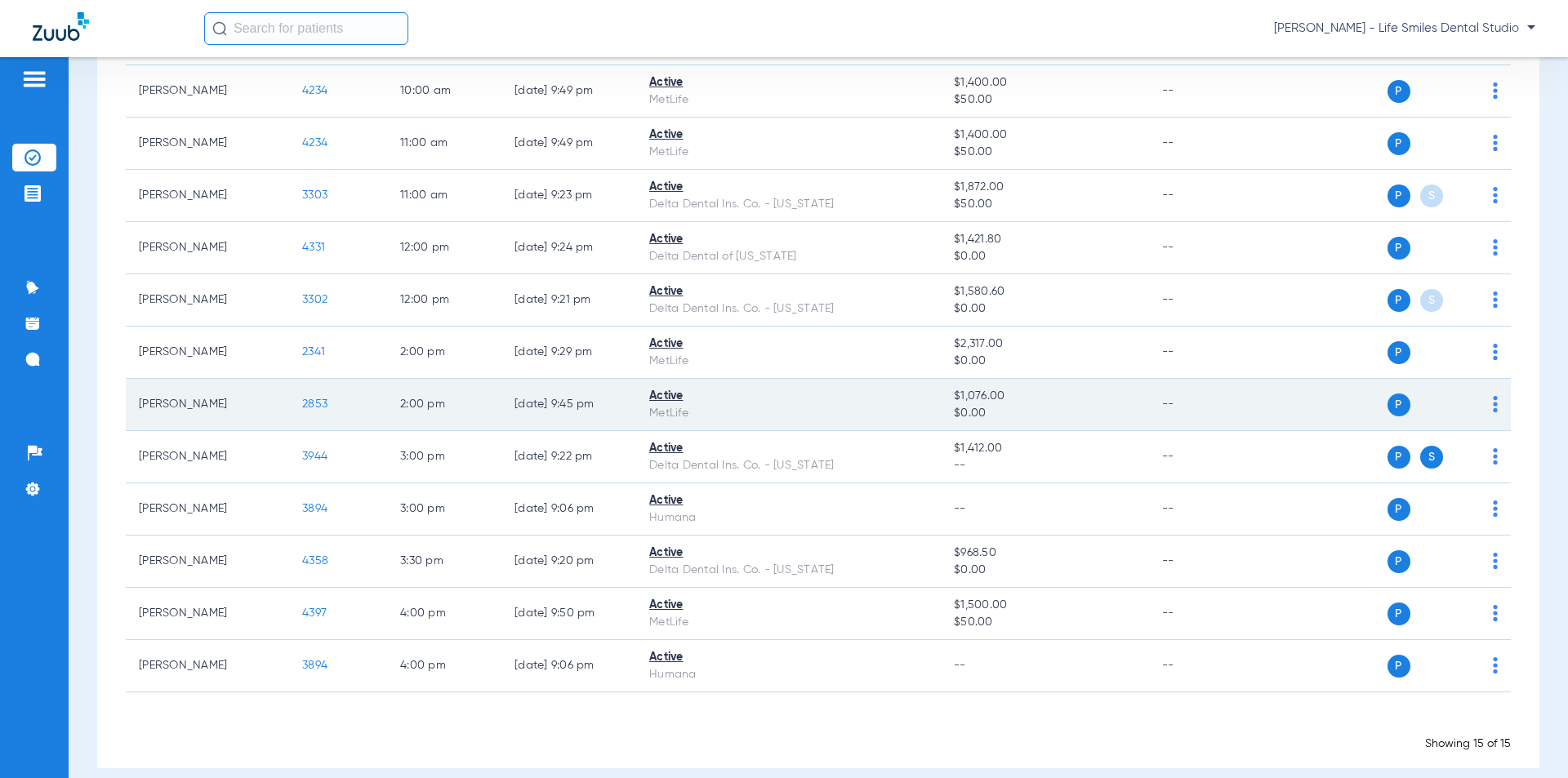
click at [314, 401] on span "2853" at bounding box center [315, 404] width 26 height 12
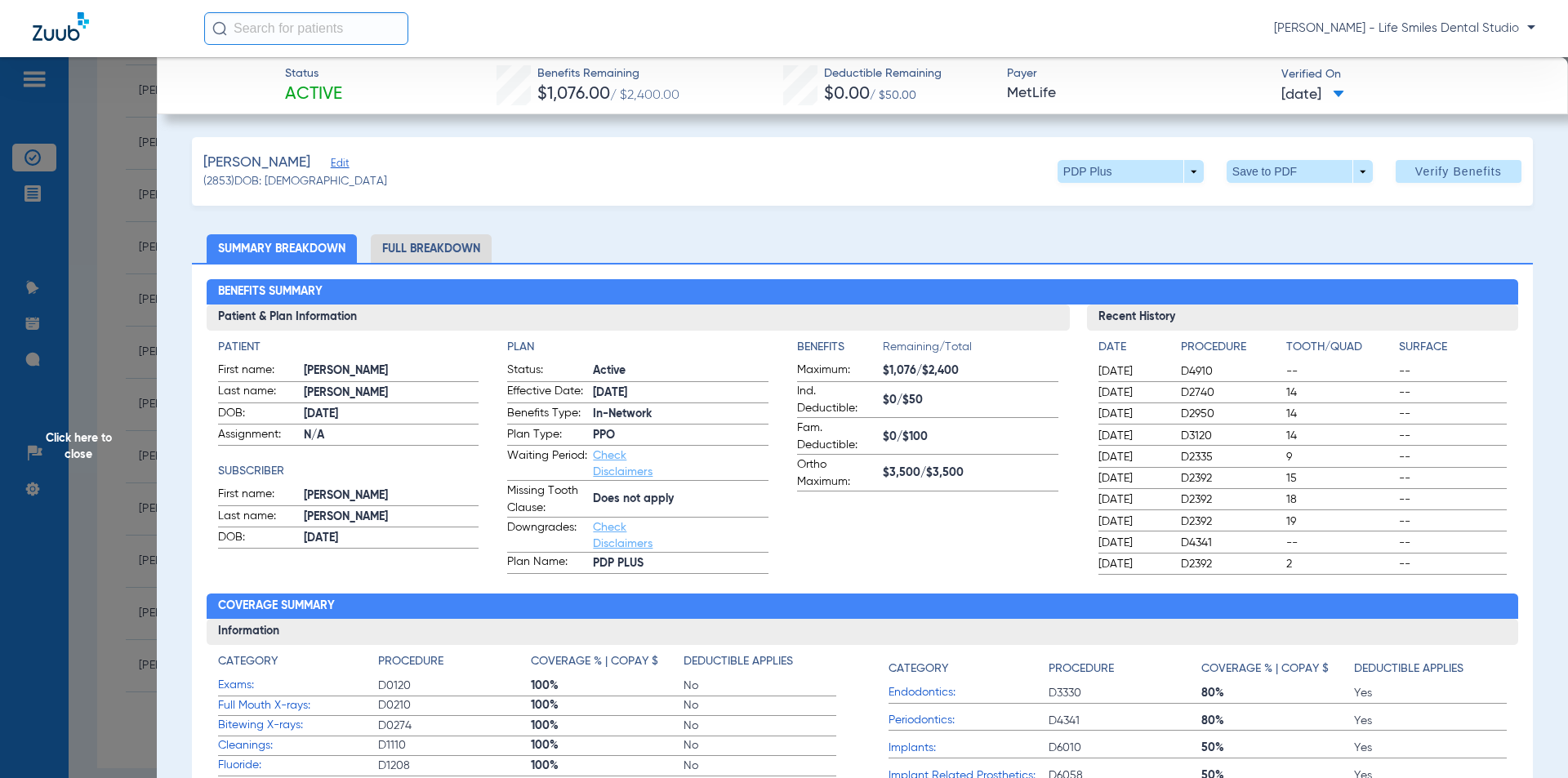
drag, startPoint x: 529, startPoint y: 70, endPoint x: 1399, endPoint y: 99, distance: 870.5
click at [1399, 99] on div "Status Active Benefits Remaining $1,076.00 / $2,400.00 Deductible Remaining $0.…" at bounding box center [862, 85] width 1411 height 57
copy div "Benefits Remaining $1,076.00 / $2,400.00 Deductible Remaining $0.00 / $50.00 Pa…"
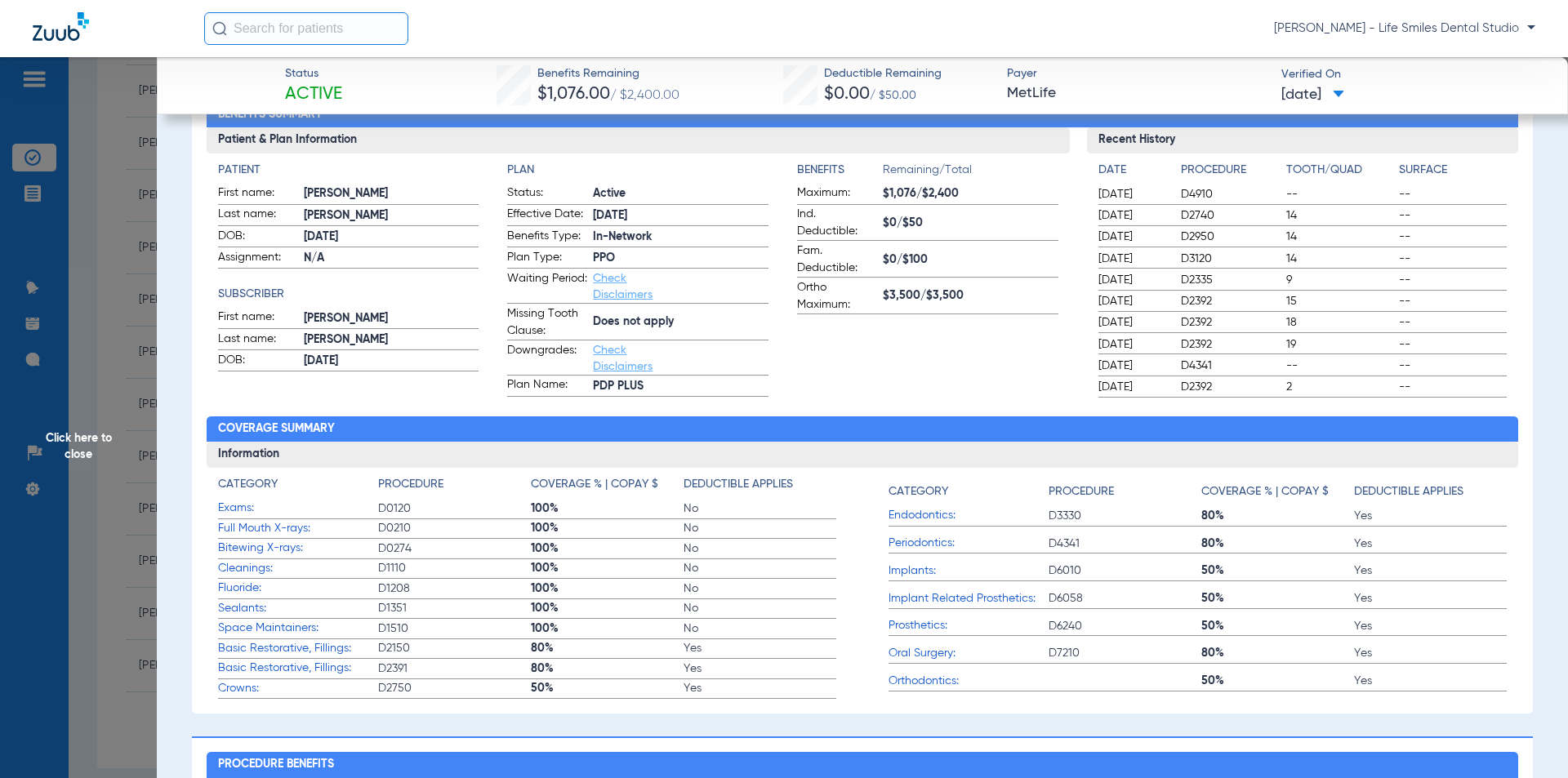
scroll to position [82, 0]
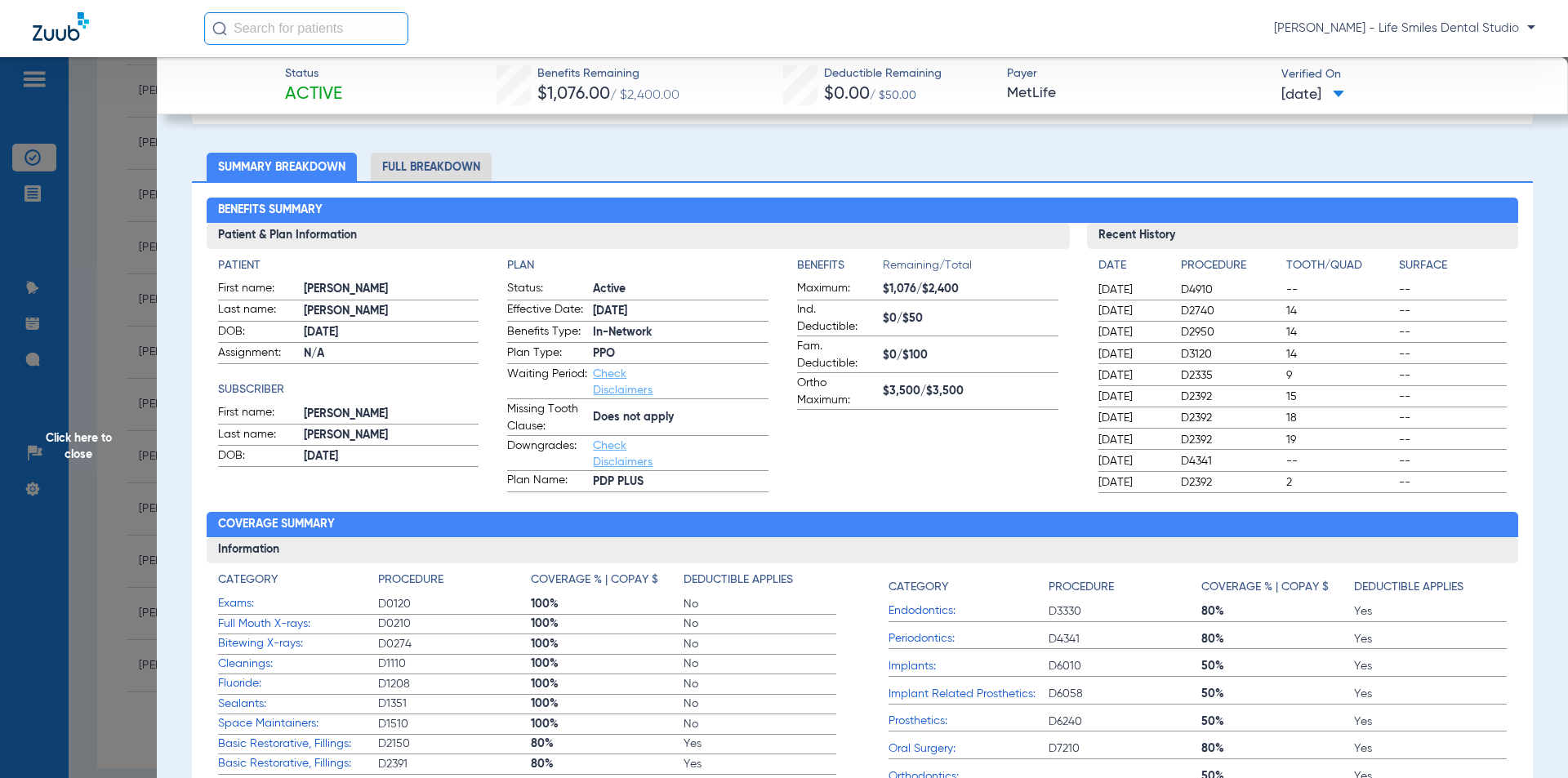
click at [147, 406] on span "Click here to close" at bounding box center [78, 446] width 157 height 778
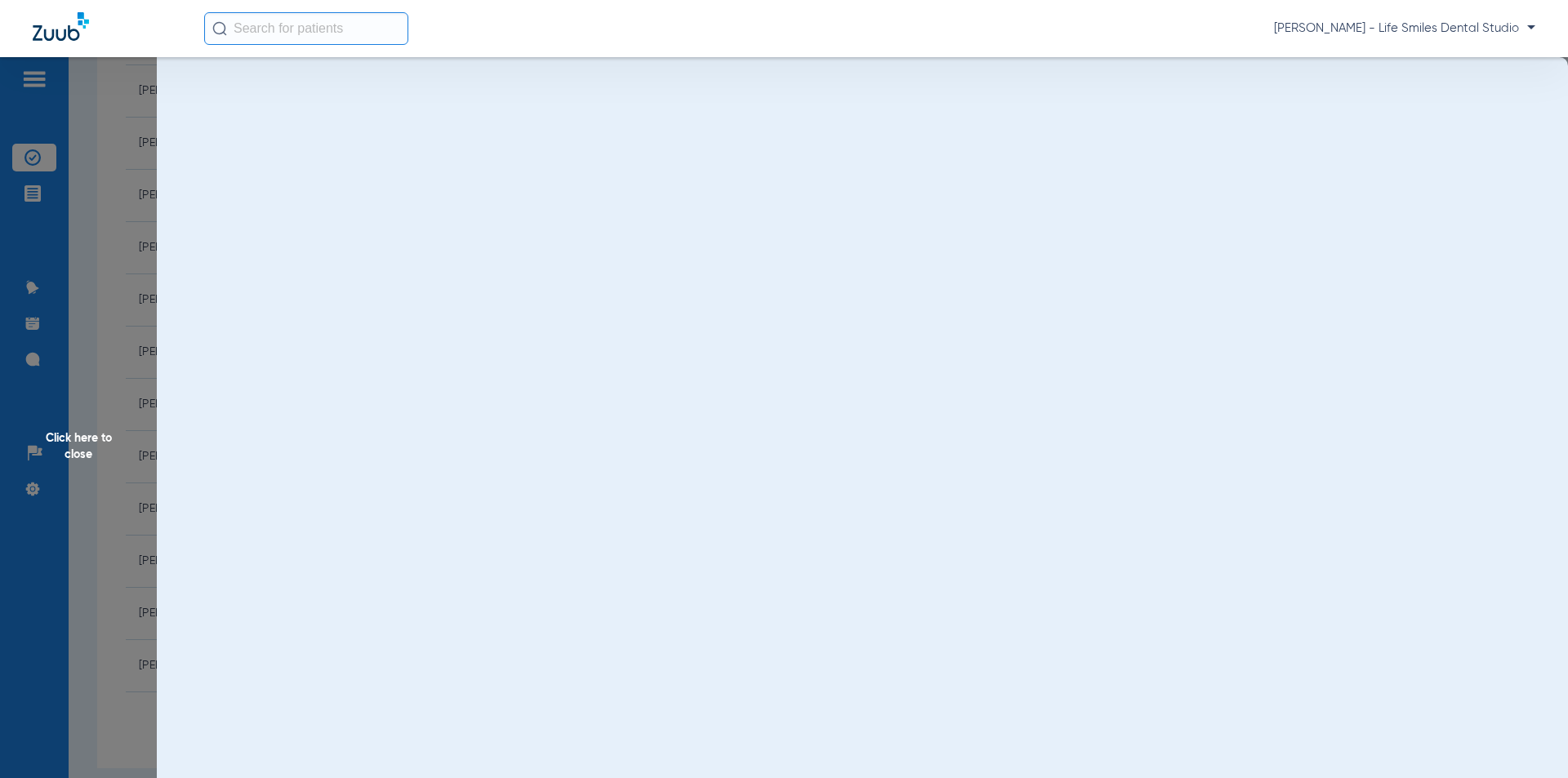
scroll to position [0, 0]
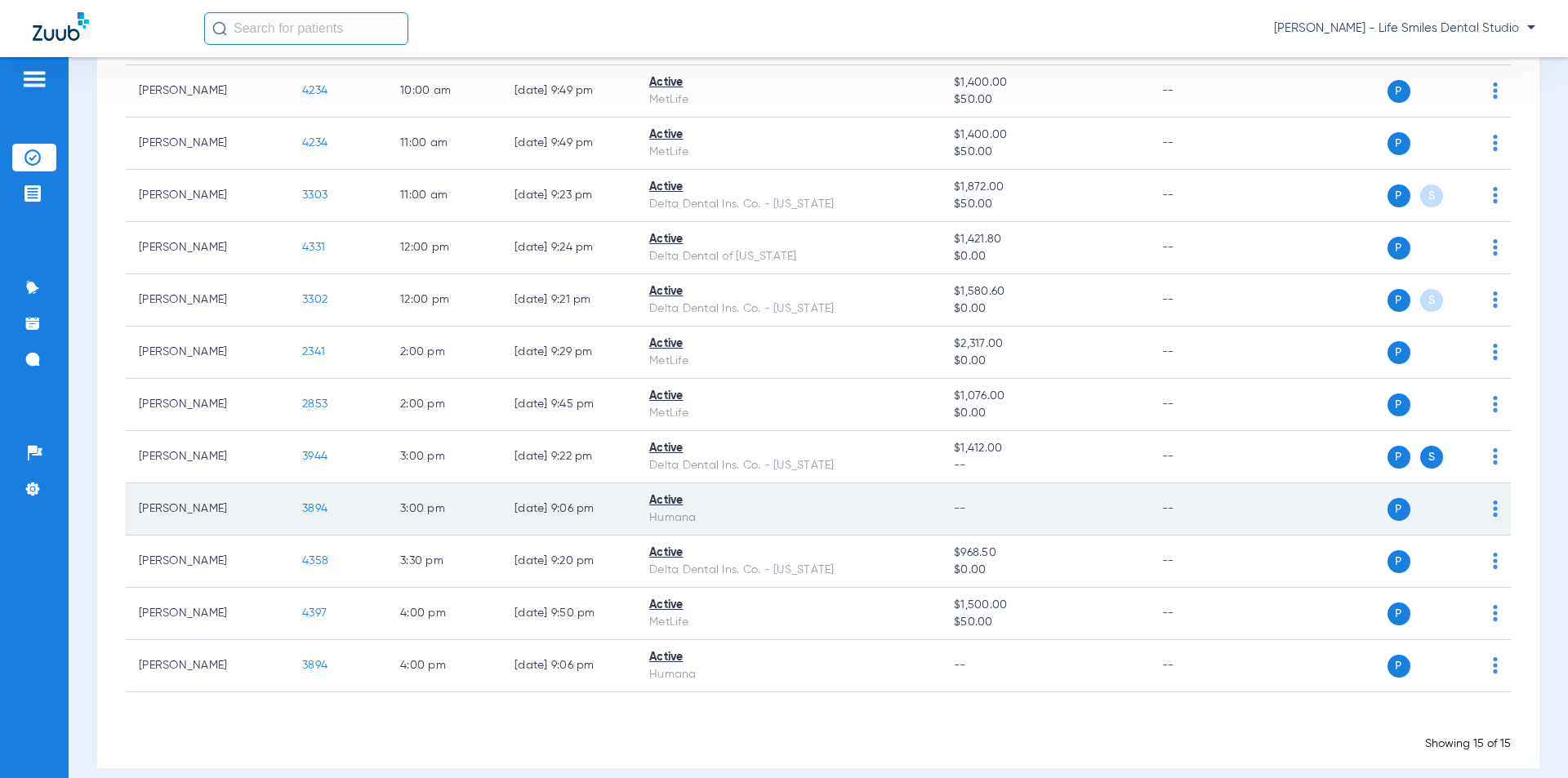
click at [318, 509] on span "3894" at bounding box center [315, 509] width 26 height 12
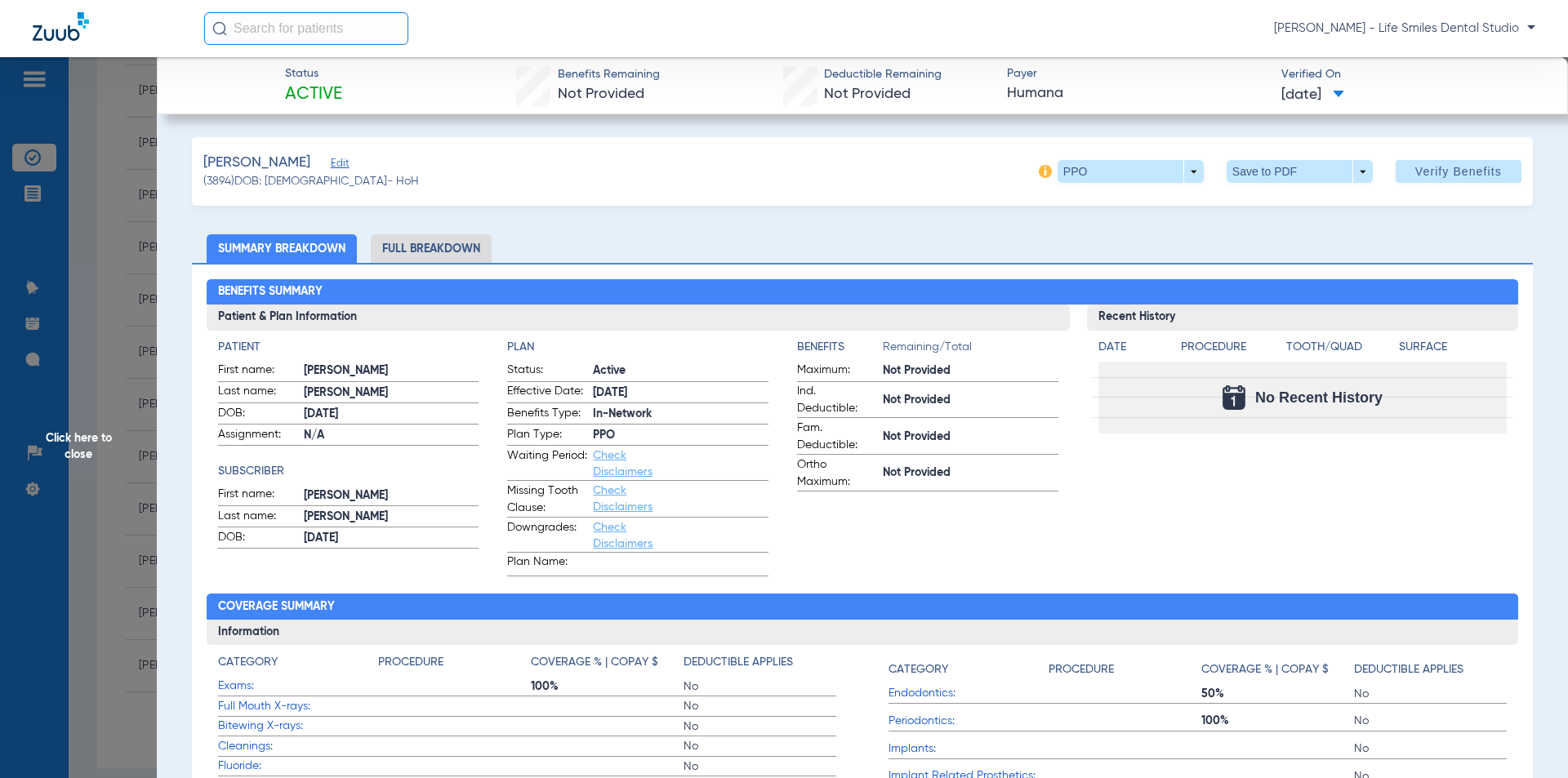
drag, startPoint x: 556, startPoint y: 75, endPoint x: 1369, endPoint y: 92, distance: 813.2
click at [1369, 92] on div "Status Active Benefits Remaining Not Provided Deductible Remaining Not Provided…" at bounding box center [862, 85] width 1411 height 57
copy div "Benefits Remaining Not Provided Deductible Remaining Not Provided Payer Humana …"
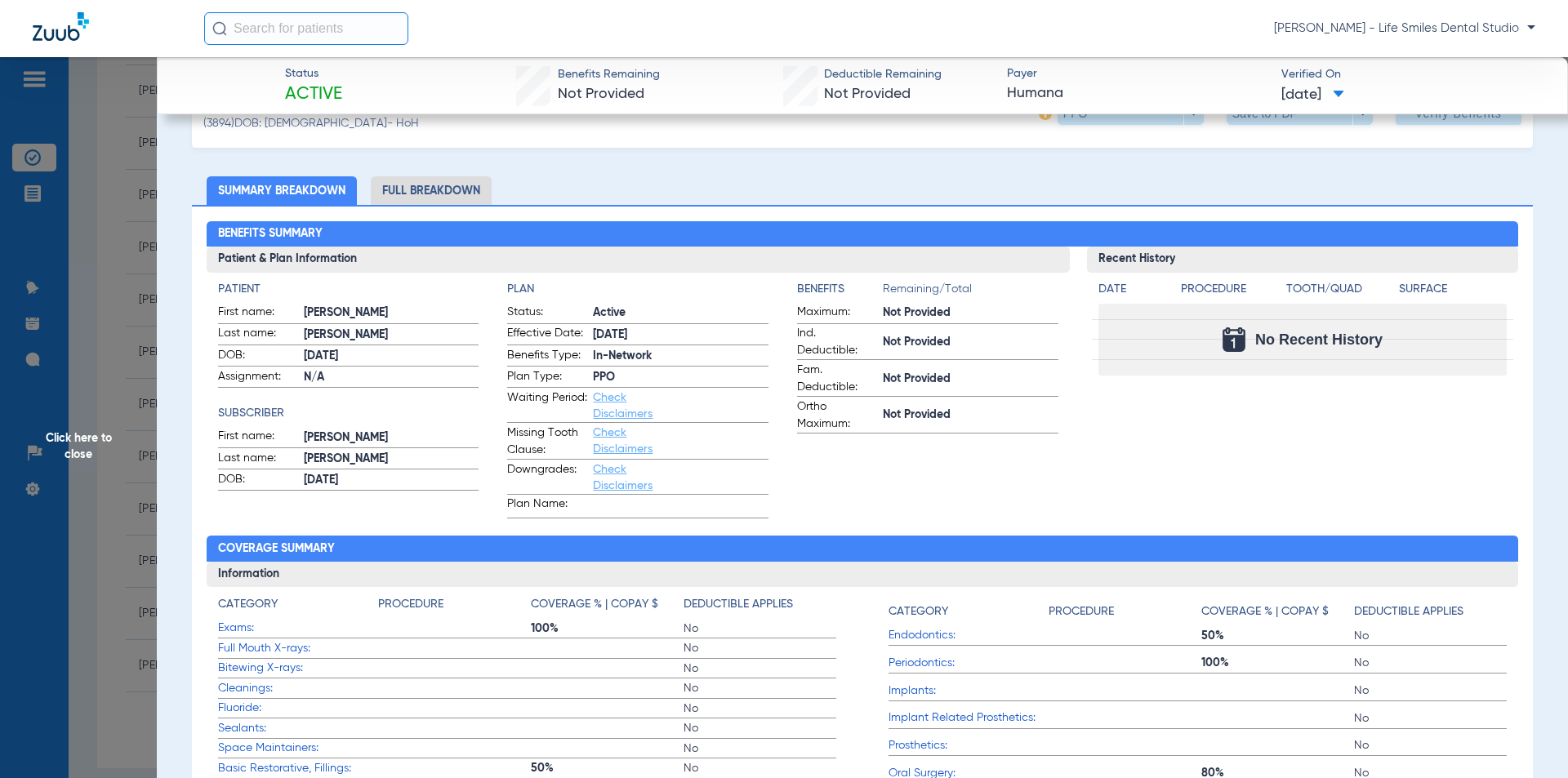
scroll to position [163, 0]
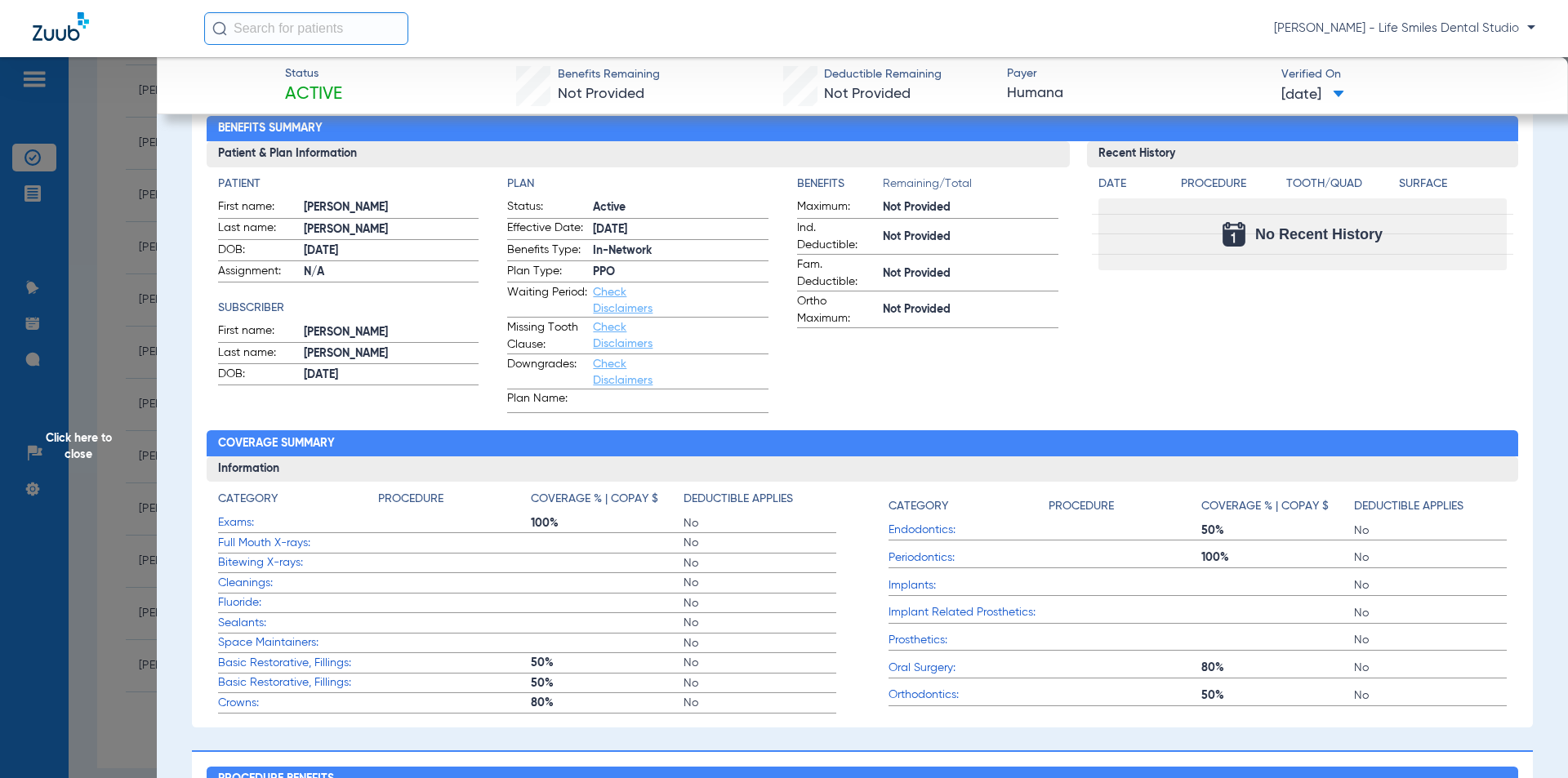
click at [88, 478] on span "Click here to close" at bounding box center [78, 446] width 157 height 778
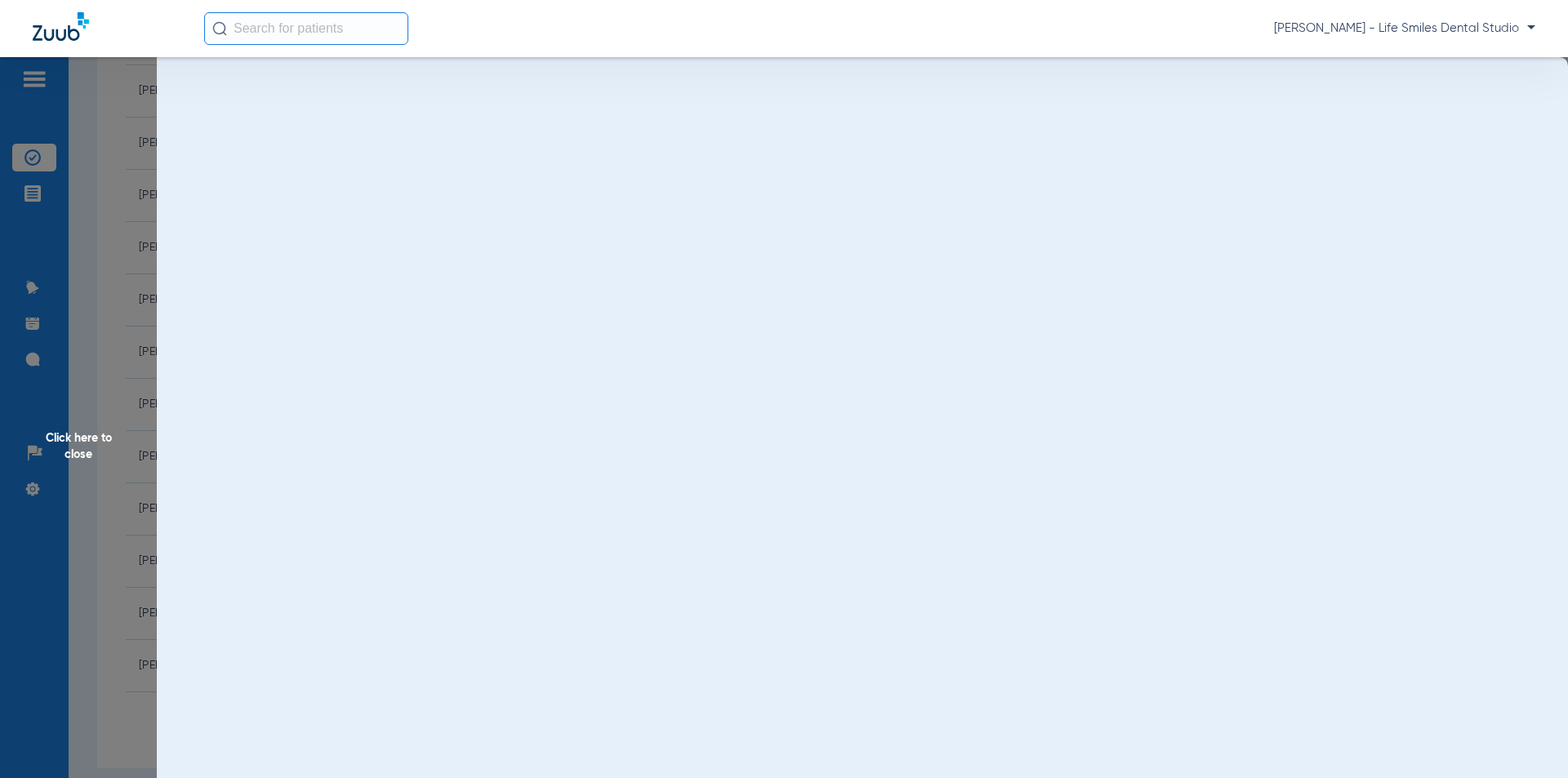
scroll to position [0, 0]
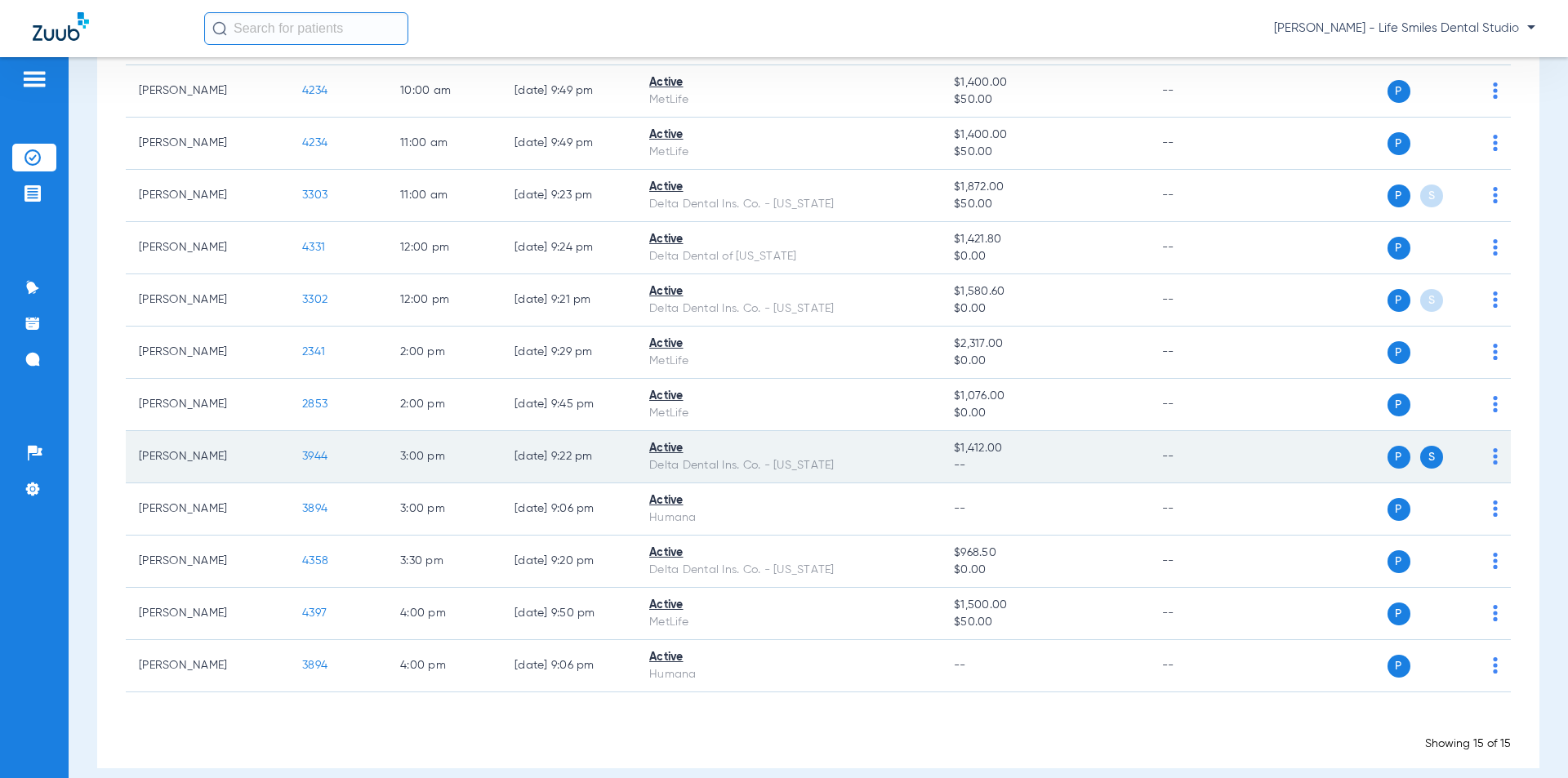
click at [314, 457] on span "3944" at bounding box center [315, 457] width 26 height 12
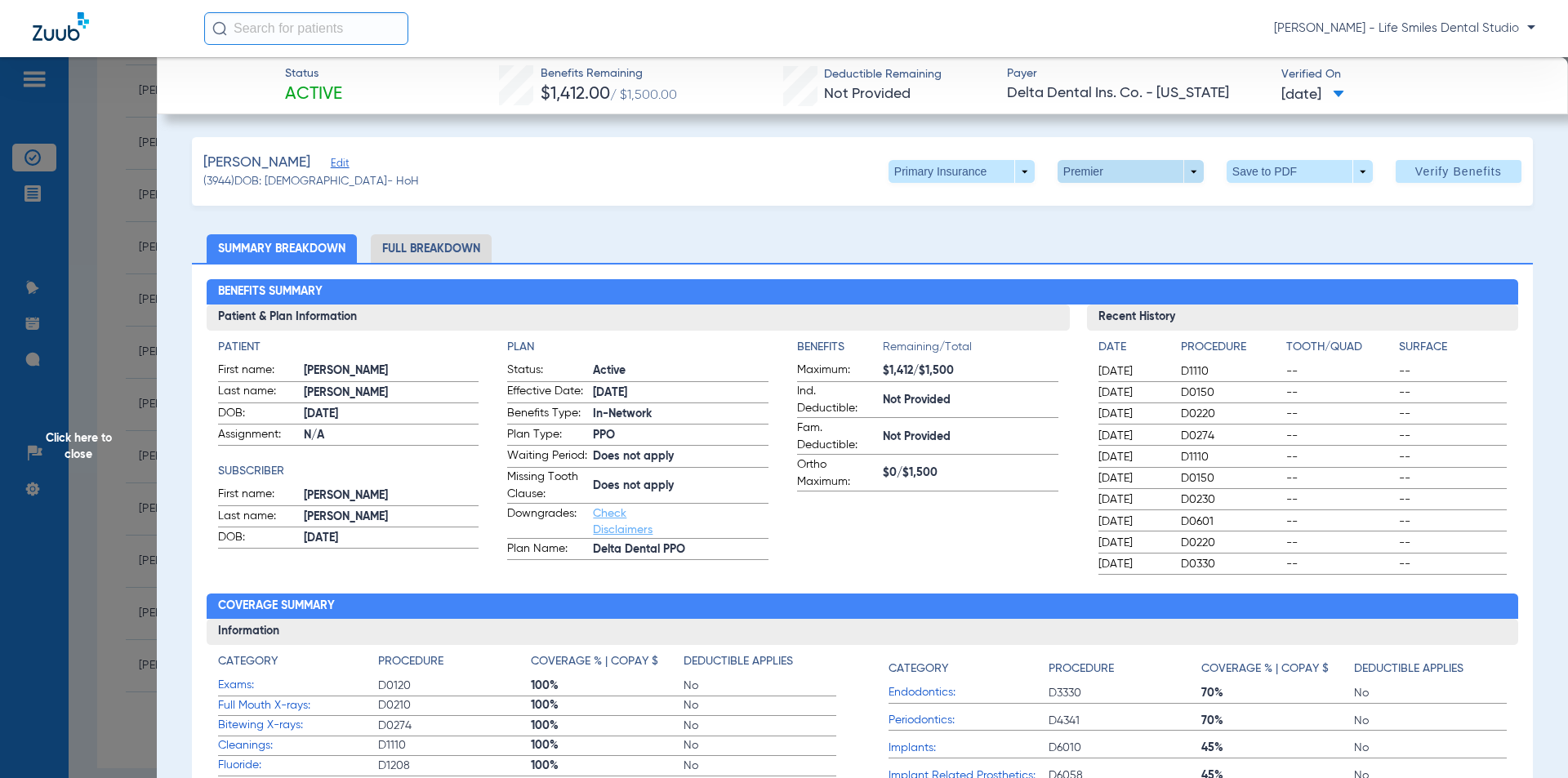
click at [1064, 169] on span at bounding box center [1130, 171] width 146 height 23
click at [1068, 197] on button "PPO" at bounding box center [1097, 204] width 102 height 33
click at [539, 75] on span "Benefits Remaining" at bounding box center [608, 73] width 138 height 17
drag, startPoint x: 534, startPoint y: 75, endPoint x: 1347, endPoint y: 101, distance: 813.4
click at [1347, 101] on div "Status Active Benefits Remaining $1,912.00 / $2,000.00 Deductible Remaining Not…" at bounding box center [862, 85] width 1411 height 57
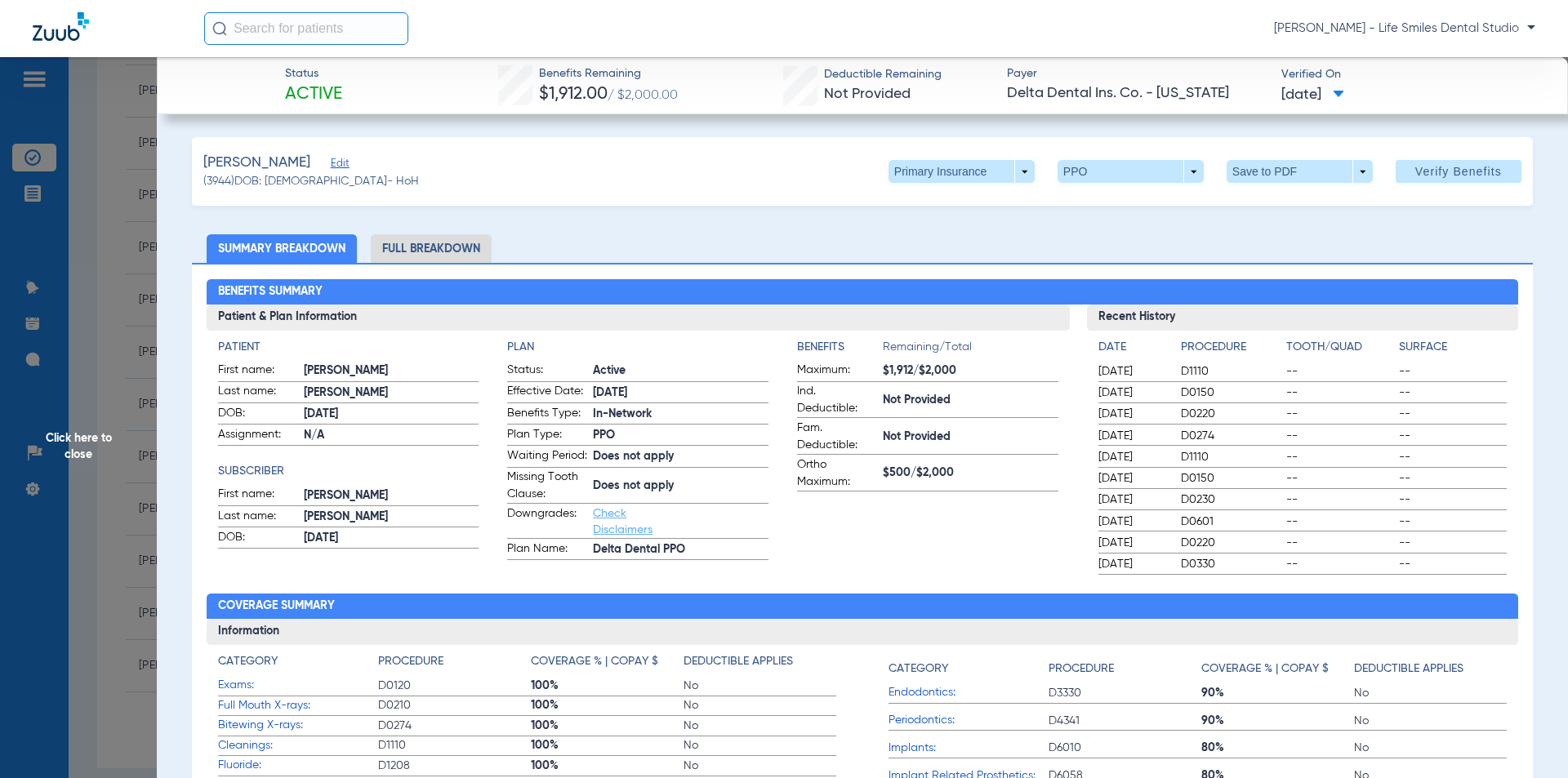
copy div "Benefits Remaining $1,912.00 / $2,000.00 Deductible Remaining Not Provided Paye…"
click at [979, 168] on span at bounding box center [961, 171] width 146 height 23
click at [924, 241] on span "Secondary Insurance" at bounding box center [944, 237] width 108 height 12
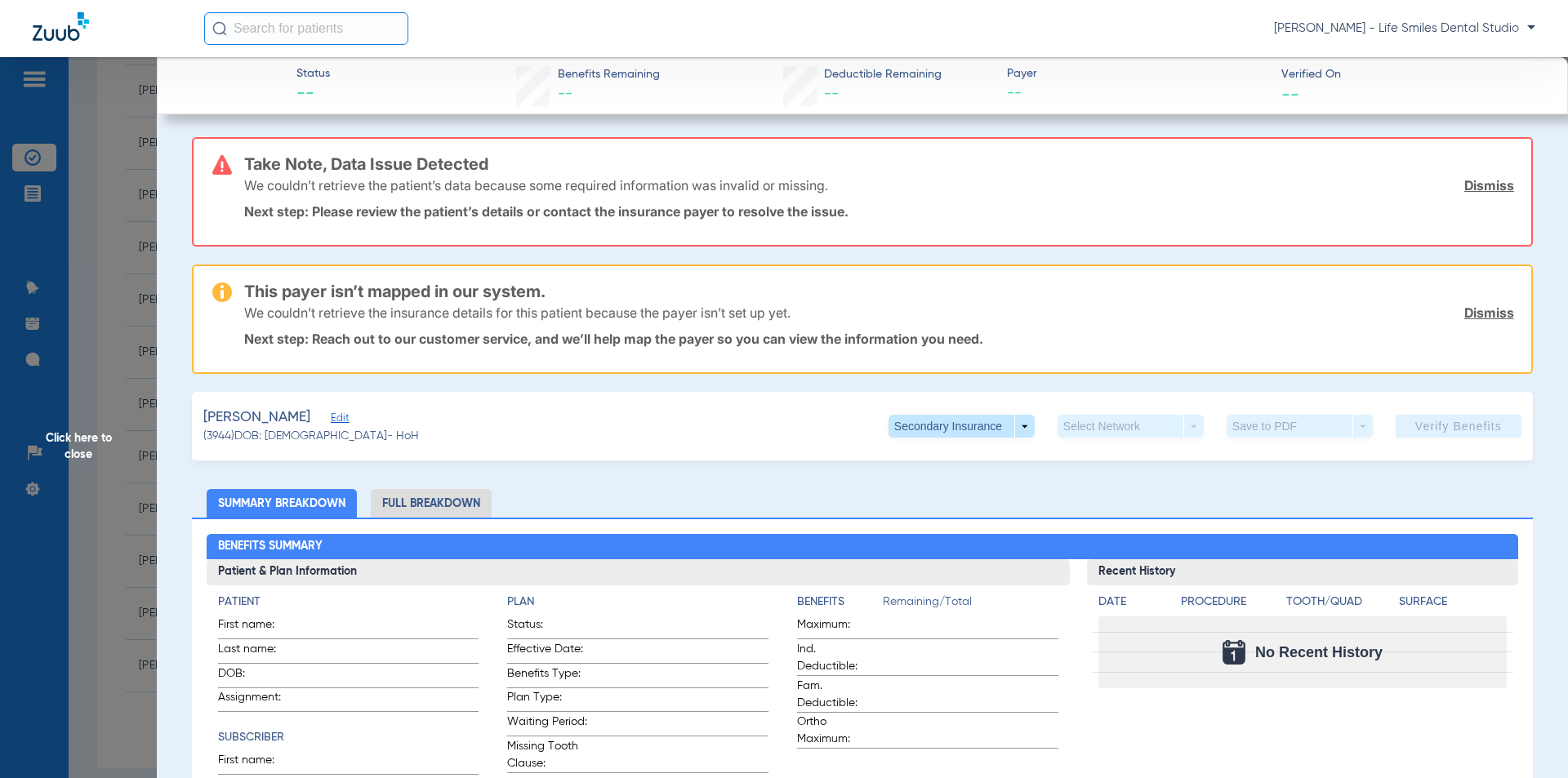
click at [129, 289] on span "Click here to close" at bounding box center [78, 446] width 157 height 778
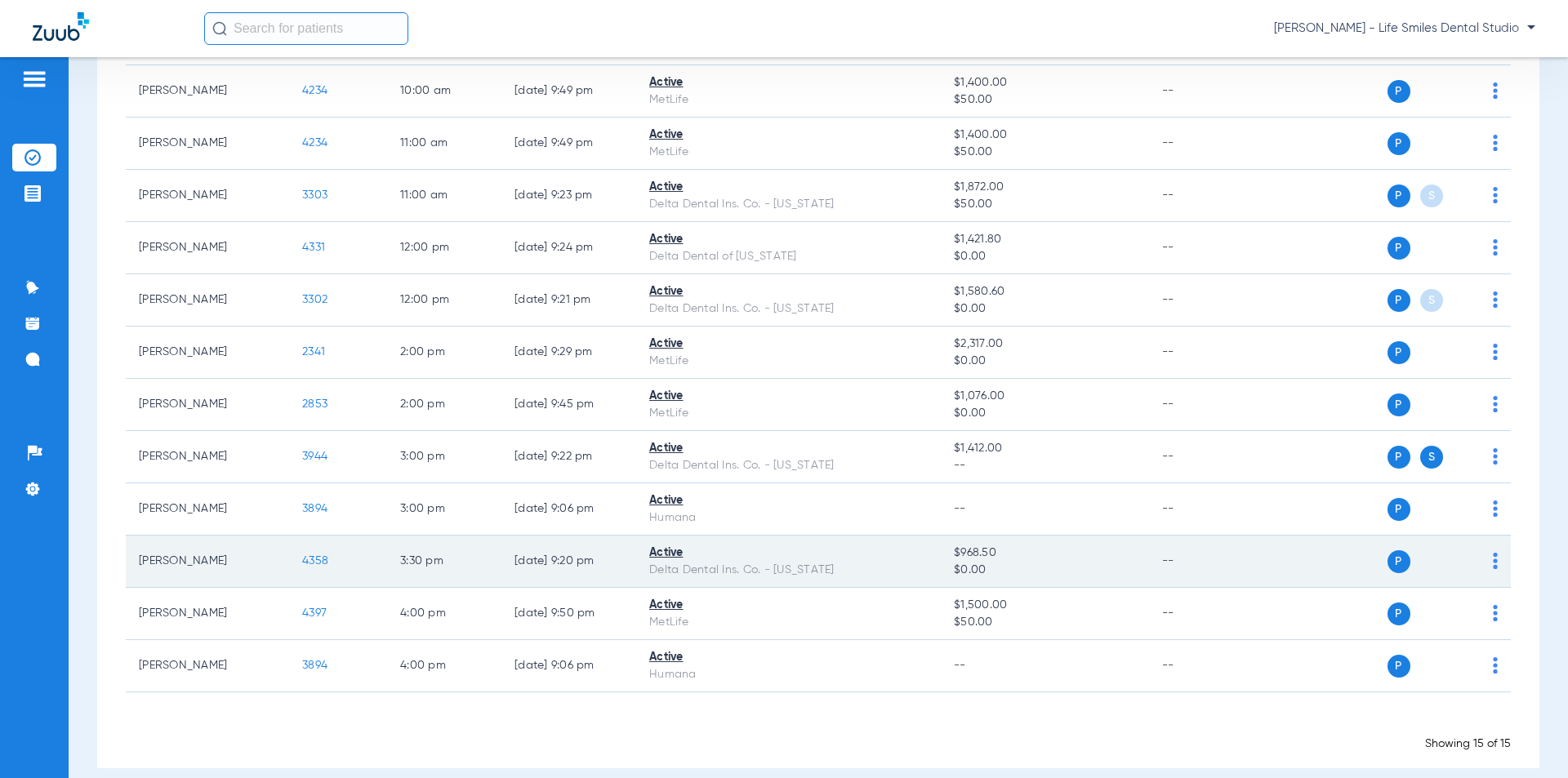
click at [309, 560] on span "4358" at bounding box center [316, 561] width 26 height 12
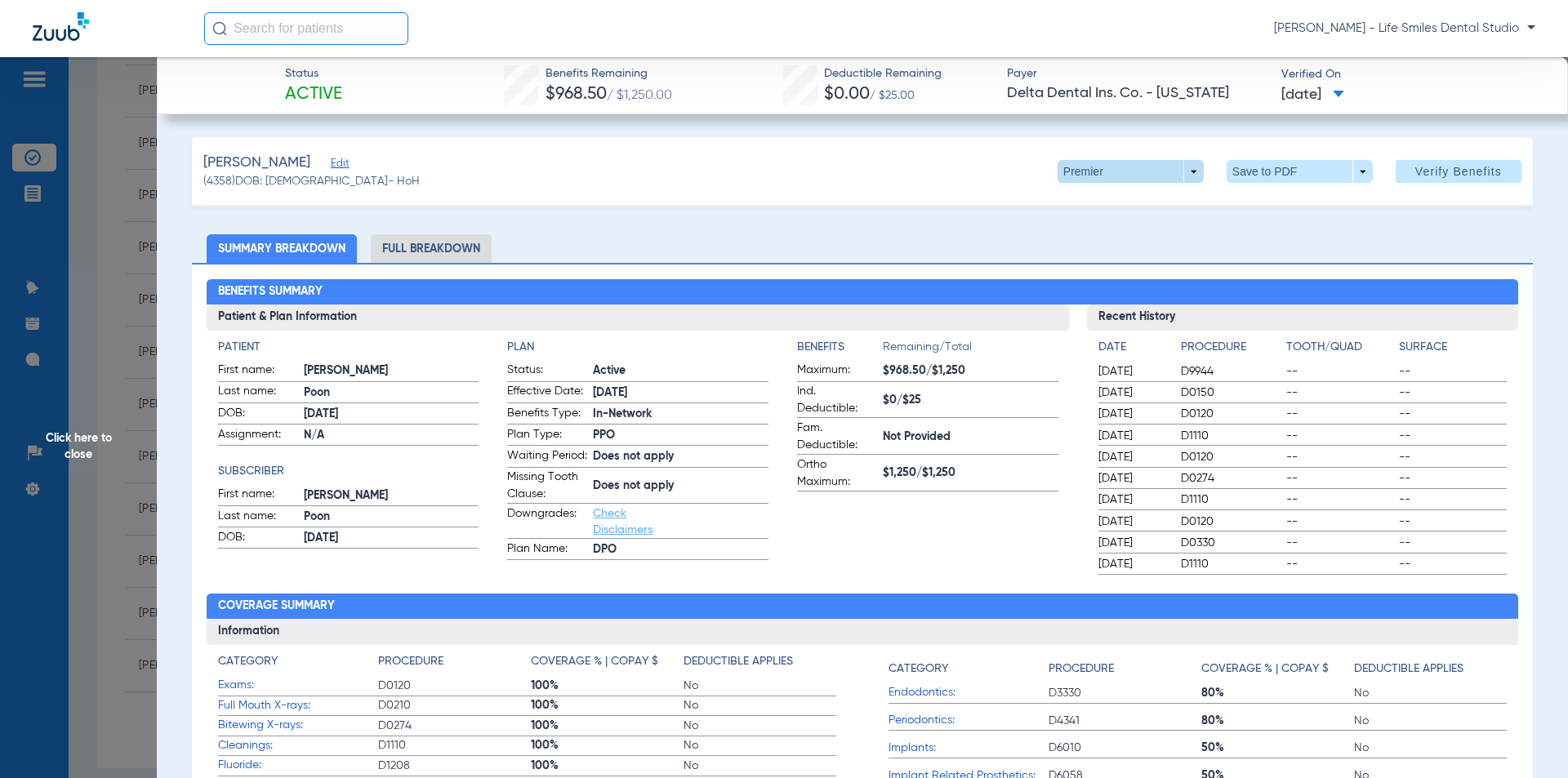
click at [1078, 166] on span at bounding box center [1130, 171] width 146 height 23
click at [1074, 204] on span "Delta Dental DPO Dentist" at bounding box center [1124, 204] width 130 height 12
drag, startPoint x: 540, startPoint y: 70, endPoint x: 1346, endPoint y: 94, distance: 806.4
click at [1346, 94] on div "Status Active Benefits Remaining $968.50 / $1,250.00 Deductible Remaining $0.00…" at bounding box center [862, 85] width 1411 height 57
copy div "Benefits Remaining $968.50 / $1,250.00 Deductible Remaining $0.00 / $25.00 Paye…"
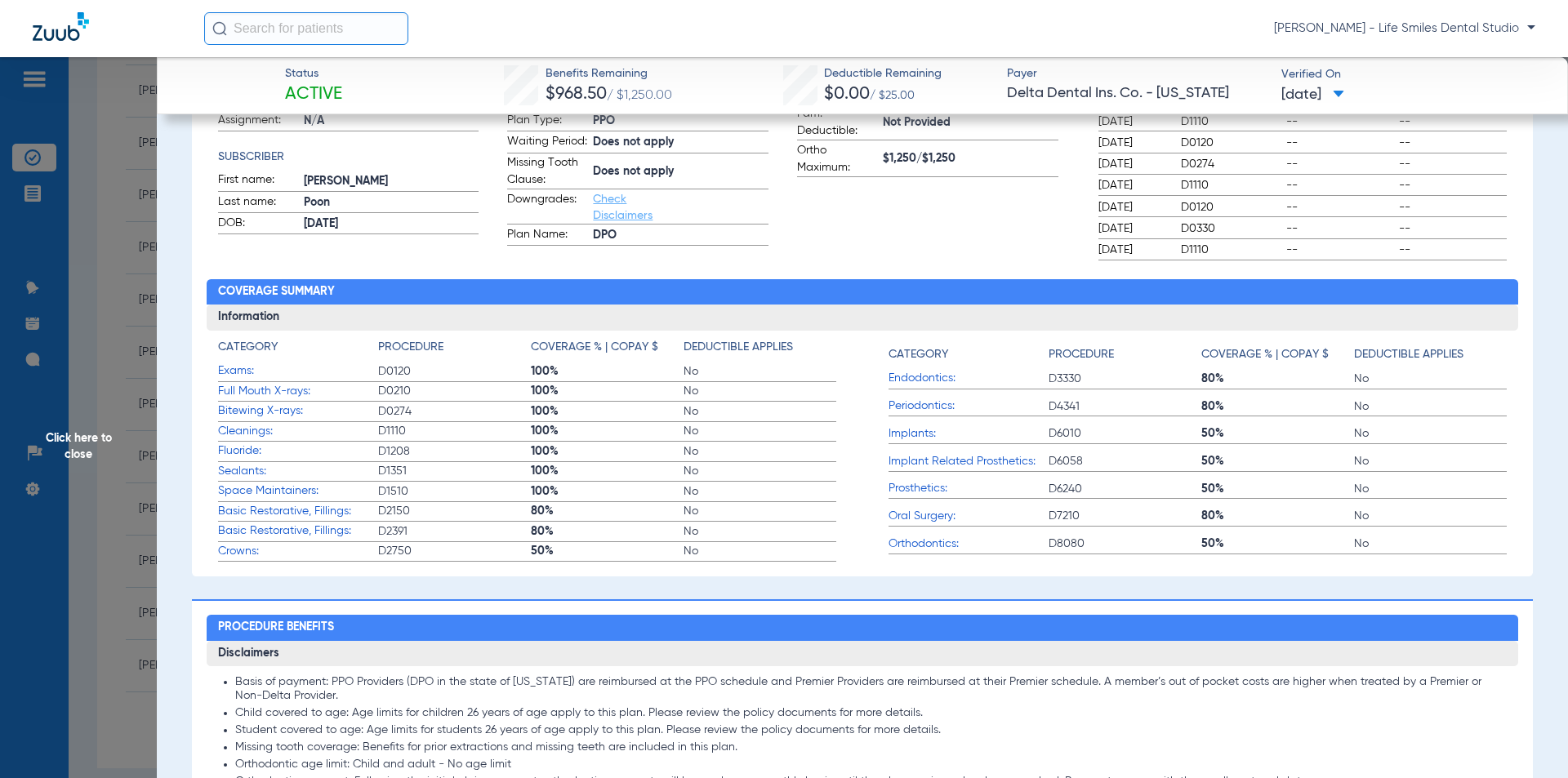
scroll to position [326, 0]
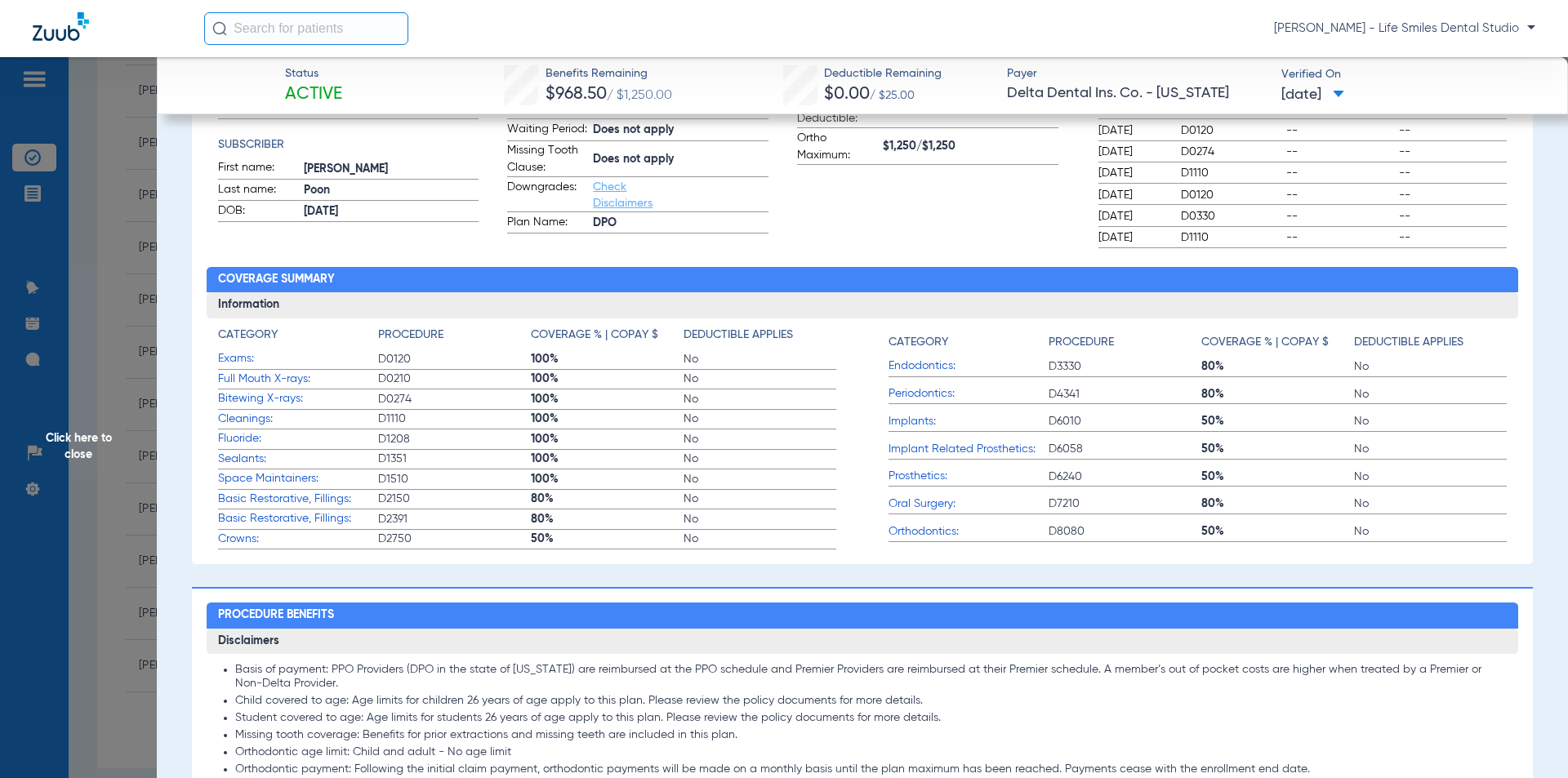
click at [130, 548] on span "Click here to close" at bounding box center [78, 446] width 157 height 778
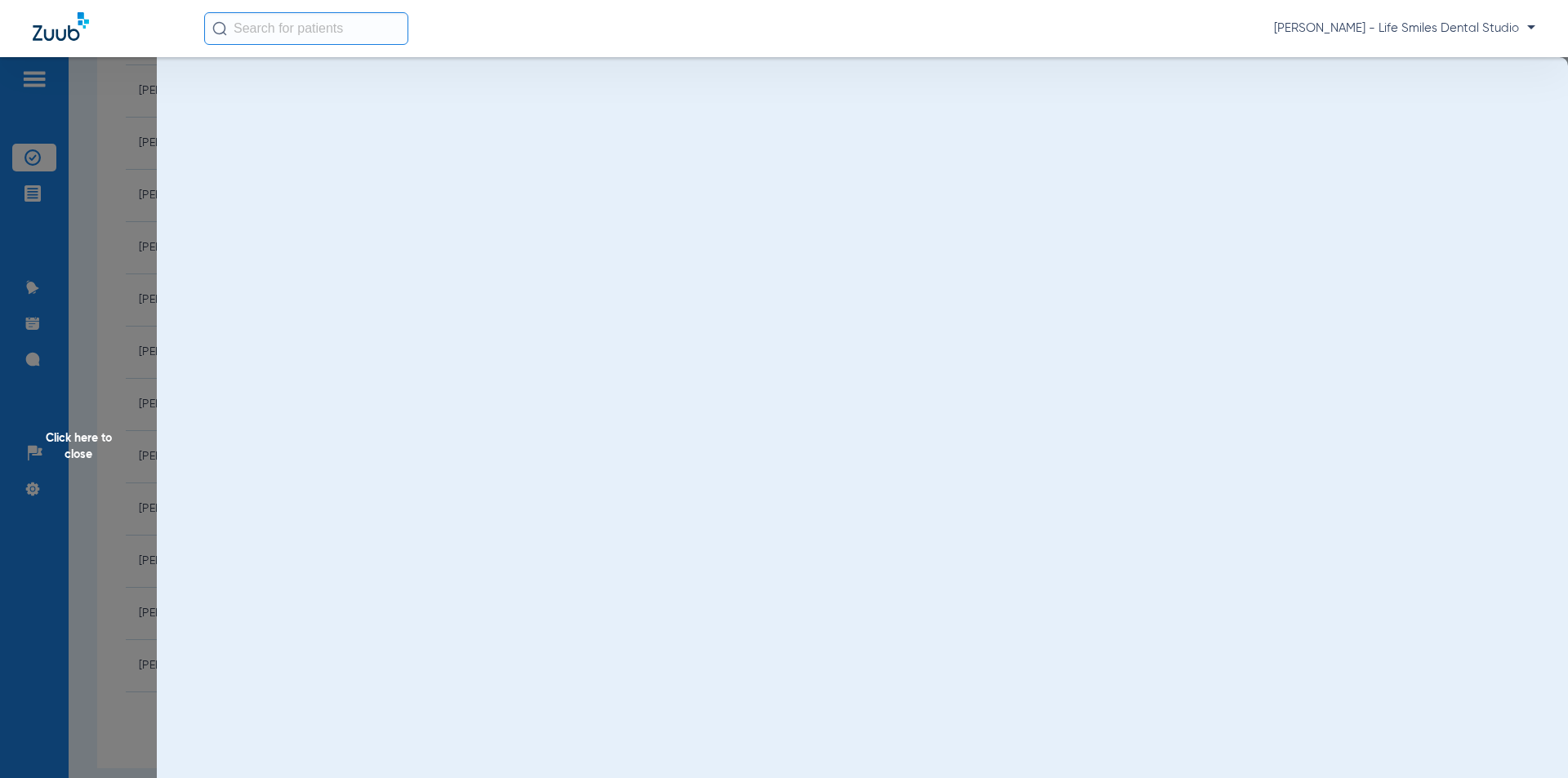
scroll to position [0, 0]
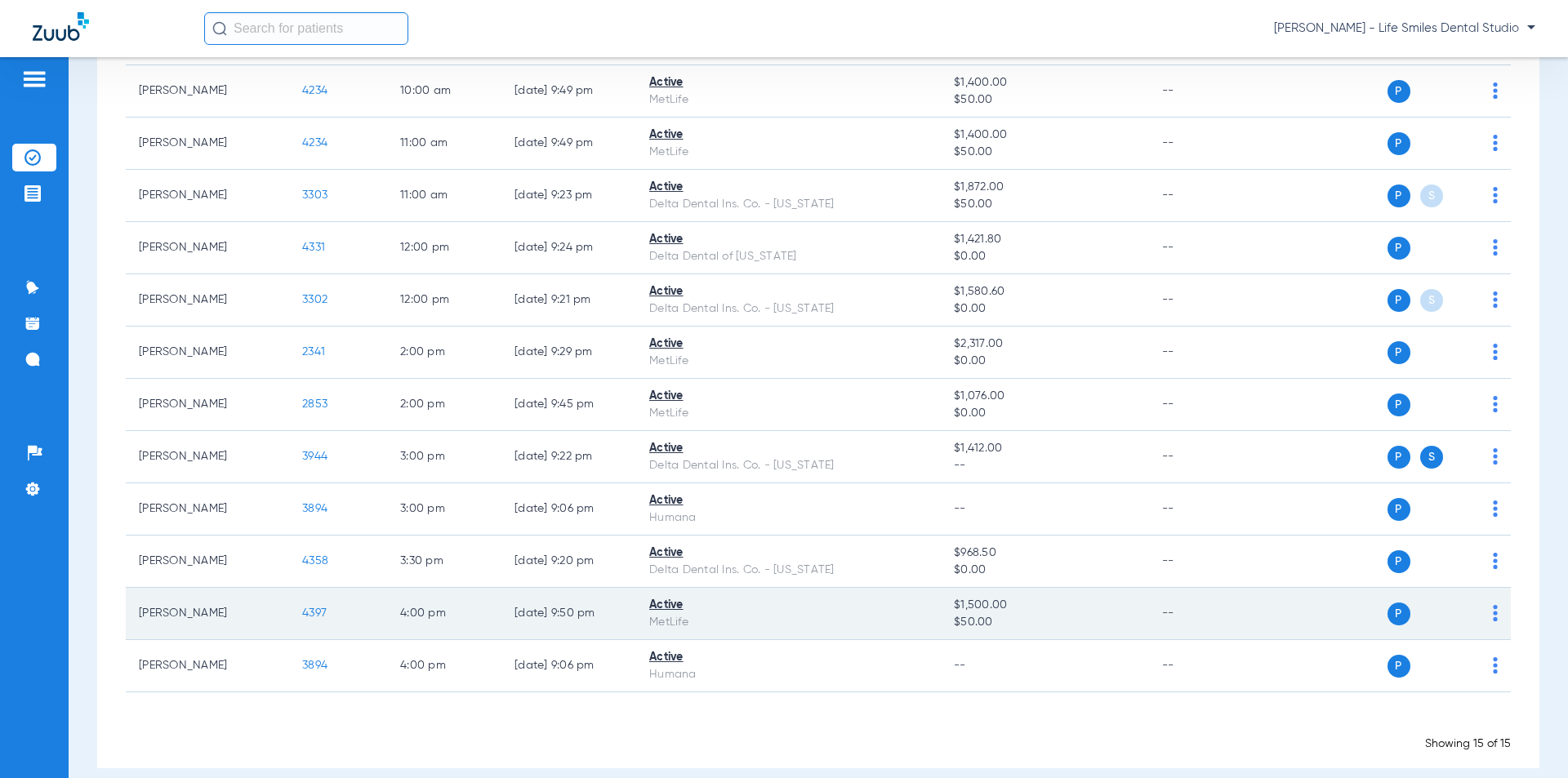
click at [308, 605] on td "4397" at bounding box center [338, 613] width 98 height 52
click at [320, 611] on span "4397" at bounding box center [315, 613] width 25 height 12
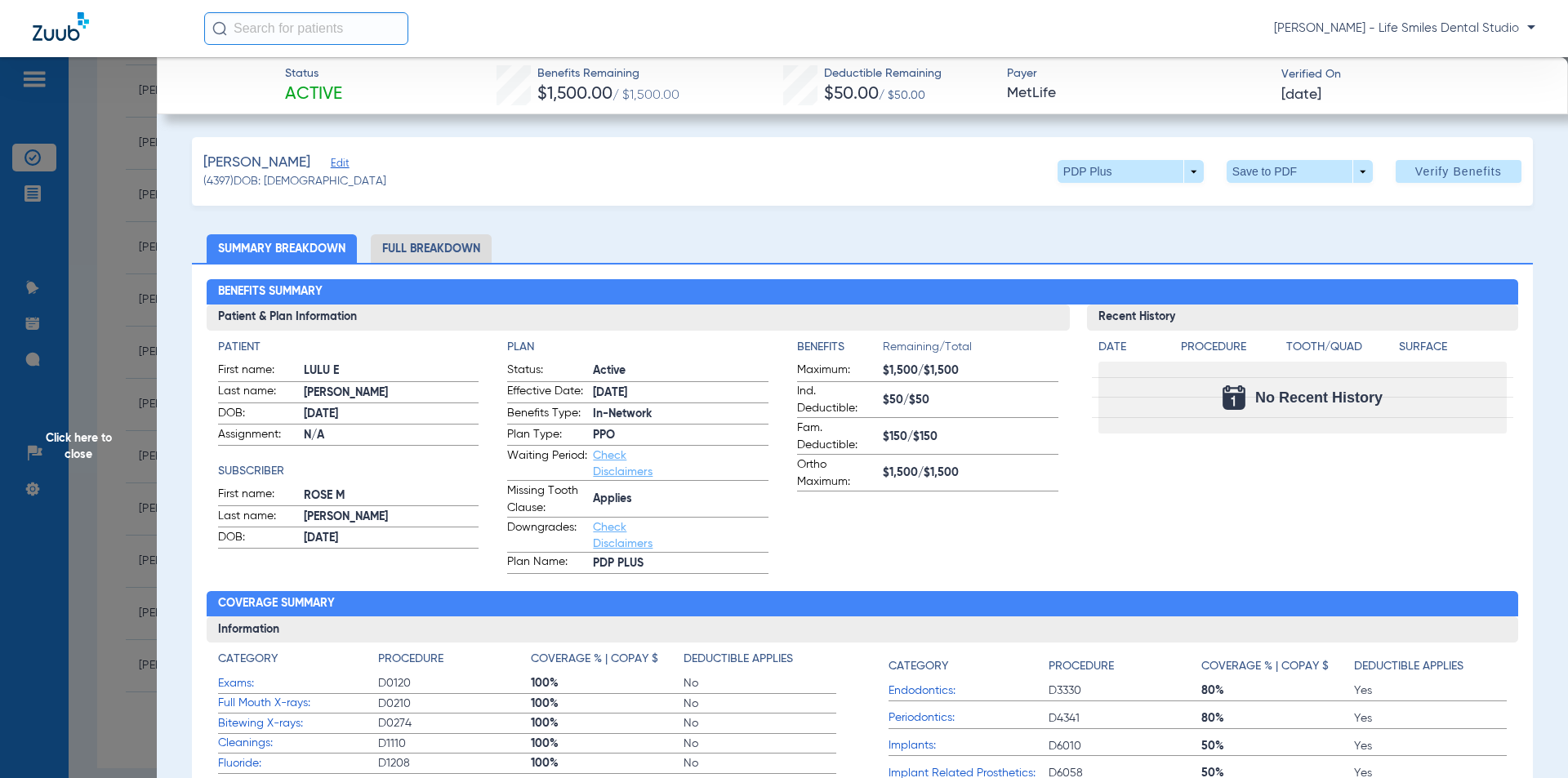
drag, startPoint x: 531, startPoint y: 73, endPoint x: 1378, endPoint y: 117, distance: 848.1
click at [391, 89] on div "Status Active Benefits Remaining $1,500.00 / $1,500.00 Deductible Remaining $50…" at bounding box center [862, 85] width 1411 height 57
click at [538, 73] on span "Benefits Remaining" at bounding box center [608, 73] width 142 height 17
drag, startPoint x: 531, startPoint y: 73, endPoint x: 1349, endPoint y: 100, distance: 818.4
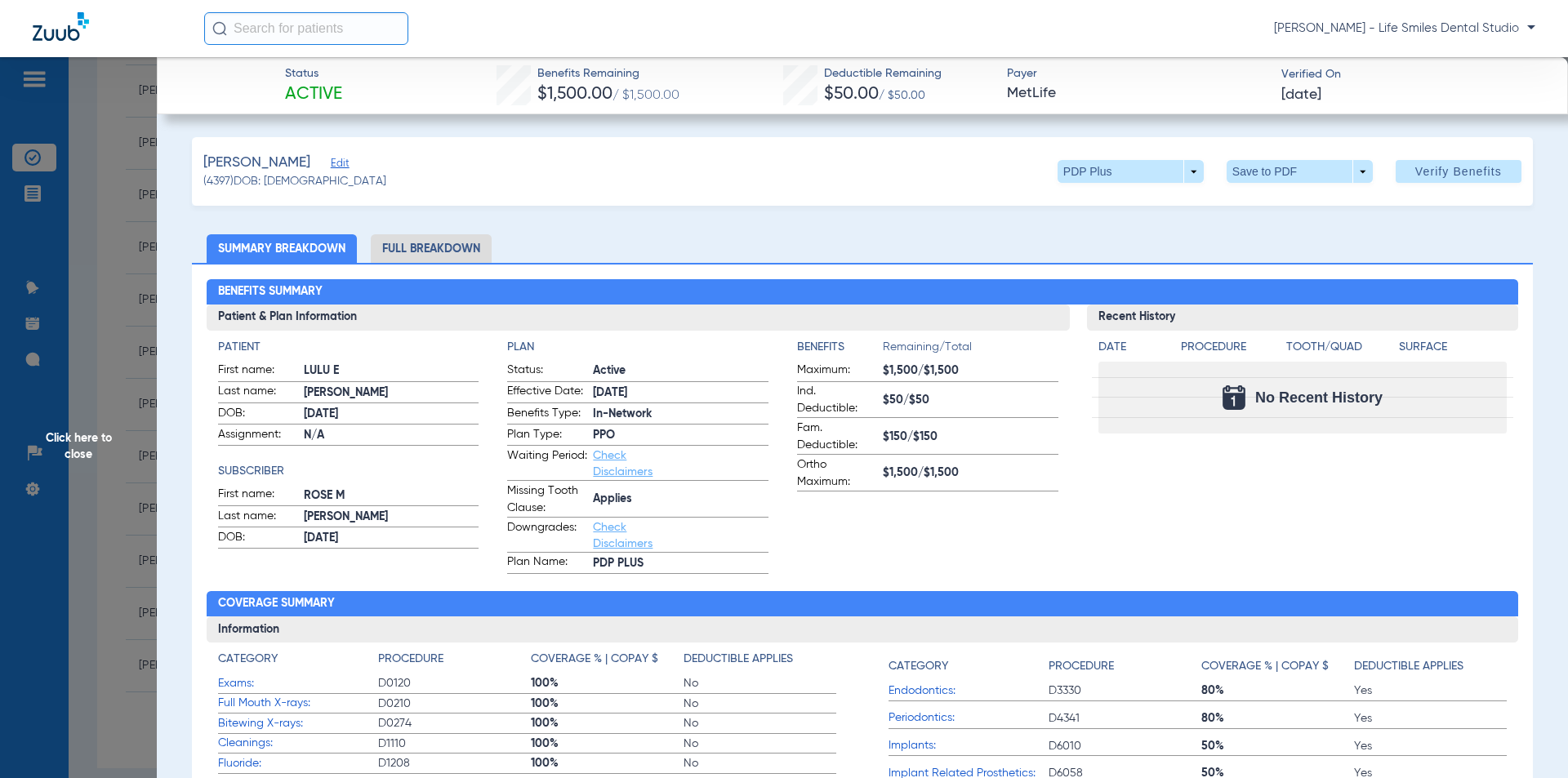
click at [1349, 100] on div "Status Active Benefits Remaining $1,500.00 / $1,500.00 Deductible Remaining $50…" at bounding box center [862, 85] width 1411 height 57
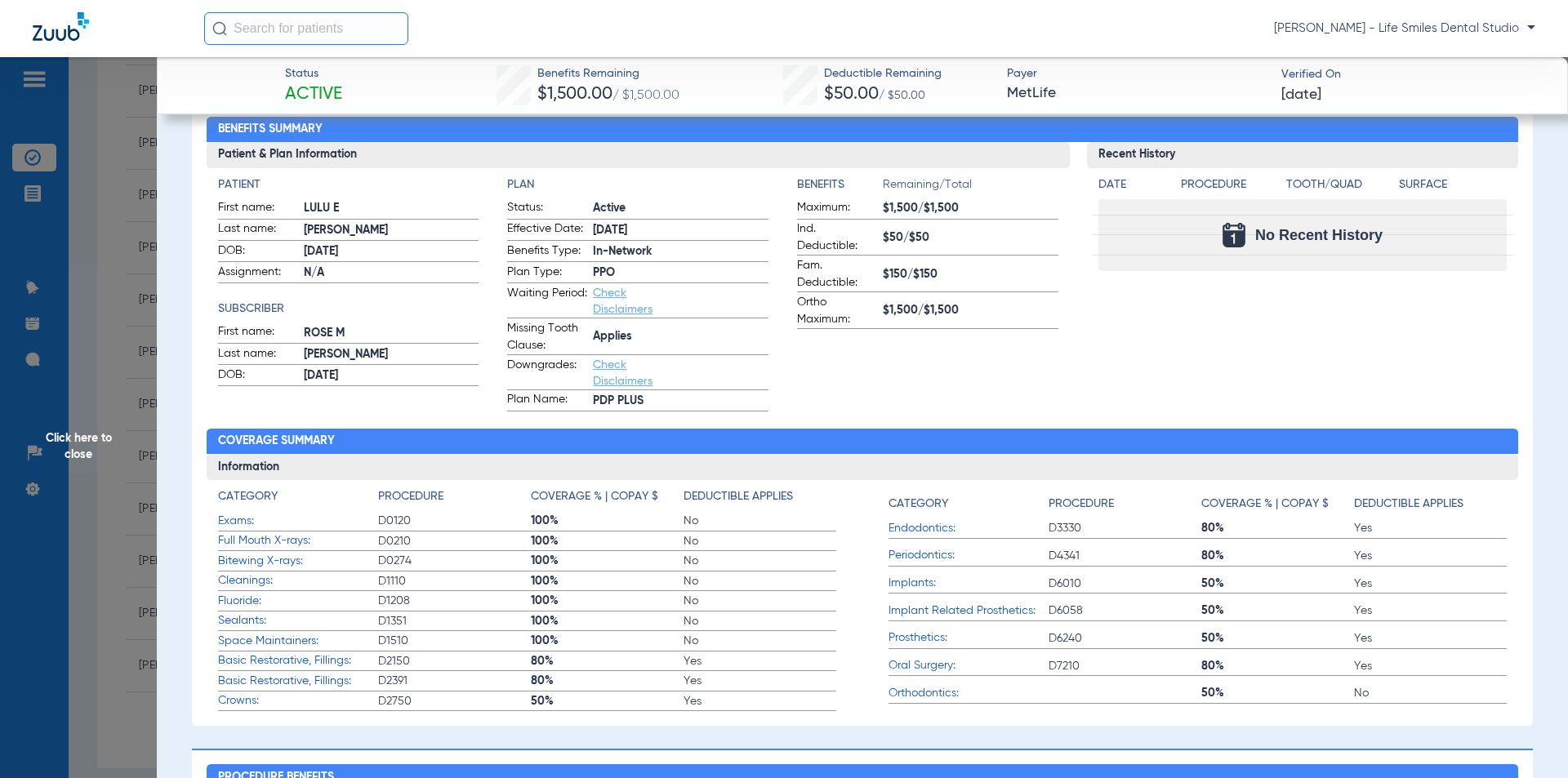
scroll to position [163, 0]
